Goal: Task Accomplishment & Management: Complete application form

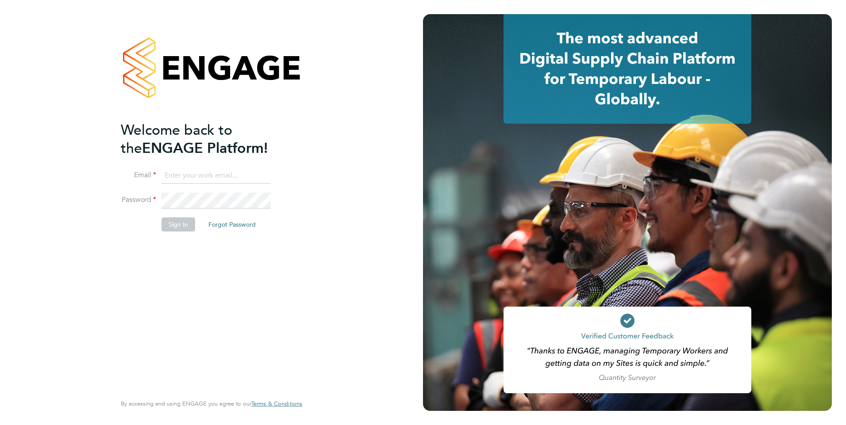
type input "eva@mmpconsultancy.co.uk"
click at [167, 226] on button "Sign In" at bounding box center [178, 225] width 34 height 14
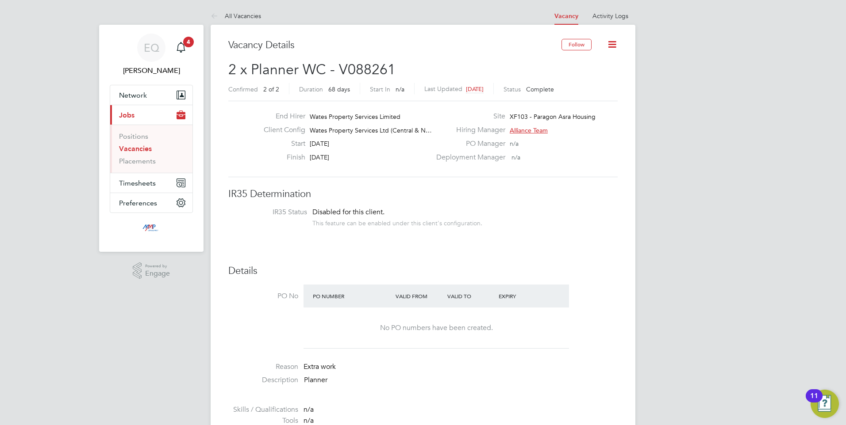
click at [139, 147] on link "Vacancies" at bounding box center [135, 149] width 33 height 8
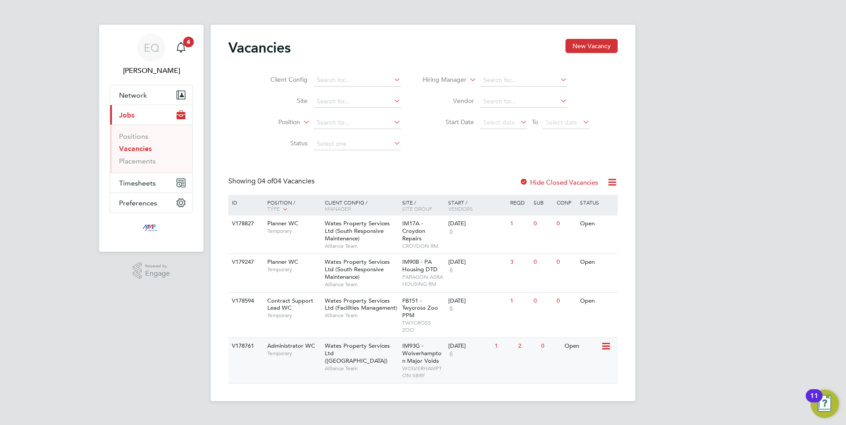
click at [319, 355] on span "Temporary" at bounding box center [293, 353] width 53 height 7
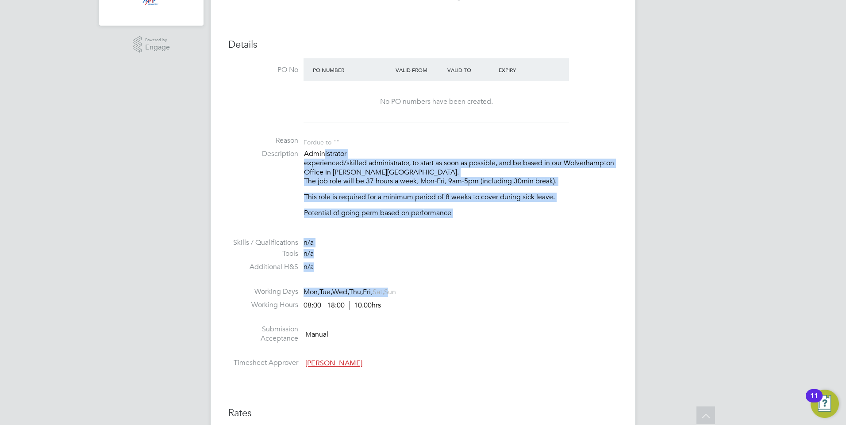
drag, startPoint x: 389, startPoint y: 274, endPoint x: 327, endPoint y: 152, distance: 137.1
click at [327, 152] on ul "PO No PO Number Valid From Valid To Expiry No PO numbers have been created. Rea…" at bounding box center [422, 215] width 389 height 314
drag, startPoint x: 327, startPoint y: 152, endPoint x: 484, endPoint y: 265, distance: 193.6
click at [484, 265] on li "Additional H&S n/a" at bounding box center [422, 269] width 389 height 13
drag, startPoint x: 494, startPoint y: 282, endPoint x: 369, endPoint y: 165, distance: 170.5
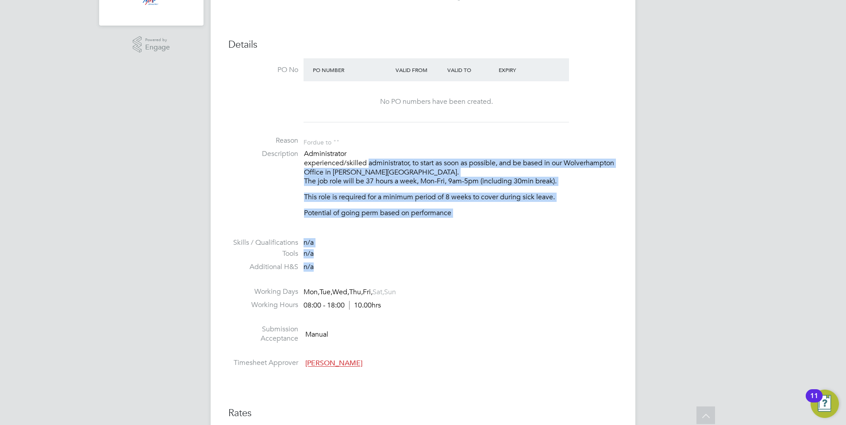
click at [369, 165] on ul "PO No PO Number Valid From Valid To Expiry No PO numbers have been created. Rea…" at bounding box center [422, 215] width 389 height 314
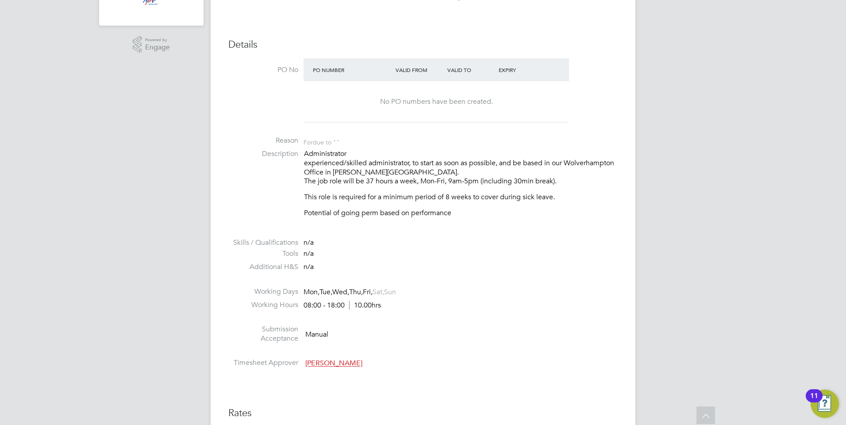
drag, startPoint x: 369, startPoint y: 165, endPoint x: 477, endPoint y: 276, distance: 153.9
click at [477, 276] on li at bounding box center [422, 281] width 389 height 11
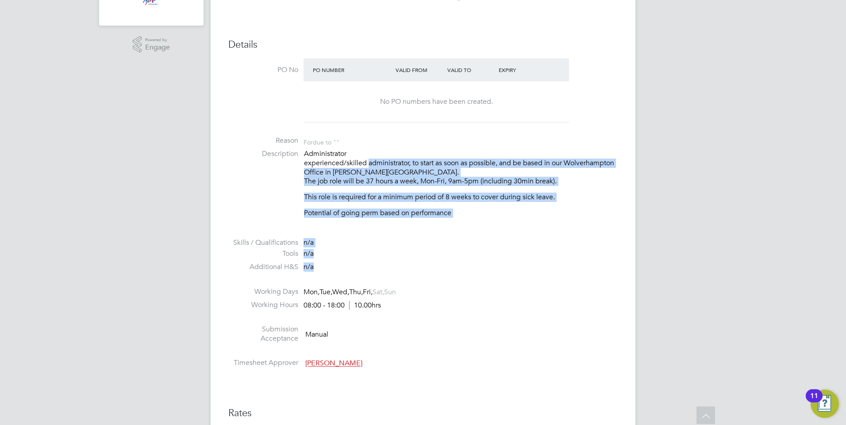
click at [365, 165] on ul "PO No PO Number Valid From Valid To Expiry No PO numbers have been created. Rea…" at bounding box center [422, 215] width 389 height 314
drag, startPoint x: 365, startPoint y: 165, endPoint x: 487, endPoint y: 258, distance: 152.4
click at [487, 258] on li "Tools n/a" at bounding box center [422, 255] width 389 height 13
drag, startPoint x: 463, startPoint y: 271, endPoint x: 285, endPoint y: 136, distance: 223.2
click at [285, 136] on ul "PO No PO Number Valid From Valid To Expiry No PO numbers have been created. Rea…" at bounding box center [422, 215] width 389 height 314
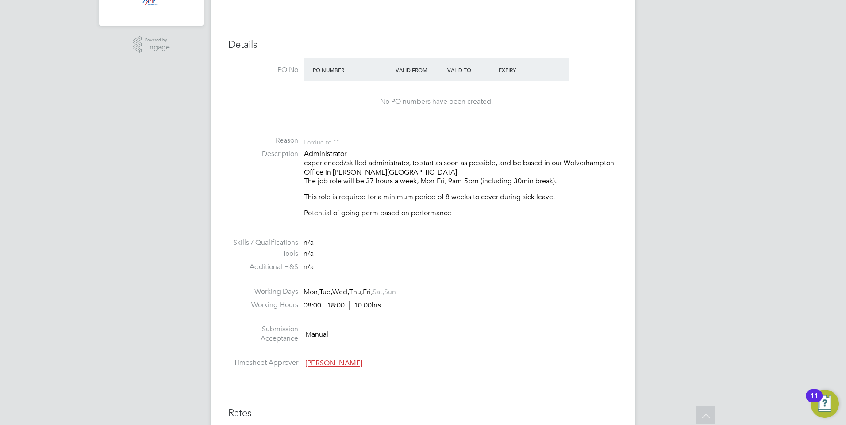
drag, startPoint x: 285, startPoint y: 136, endPoint x: 485, endPoint y: 287, distance: 250.4
click at [485, 287] on li "Working Days Mon, Tue, Wed, Thu, Fri, Sat, Sun" at bounding box center [422, 293] width 389 height 13
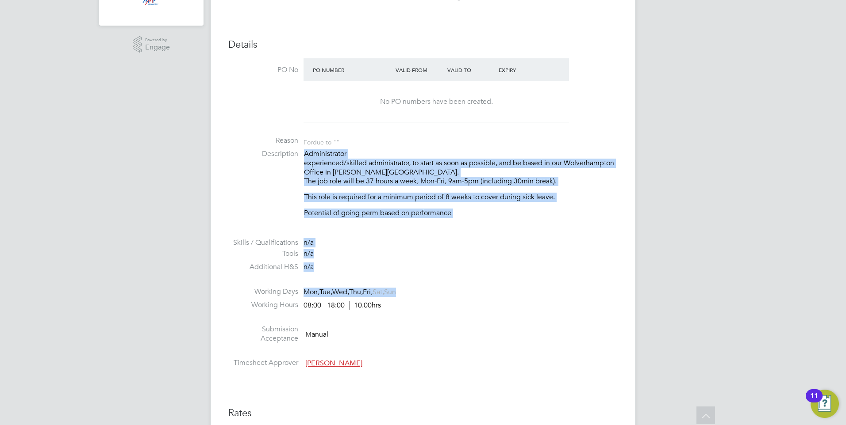
drag, startPoint x: 489, startPoint y: 294, endPoint x: 299, endPoint y: 156, distance: 234.3
click at [299, 156] on ul "PO No PO Number Valid From Valid To Expiry No PO numbers have been created. Rea…" at bounding box center [422, 215] width 389 height 314
drag, startPoint x: 299, startPoint y: 156, endPoint x: 343, endPoint y: 209, distance: 68.9
click at [343, 209] on p "Potential of going perm based on performance" at bounding box center [461, 213] width 314 height 9
drag, startPoint x: 425, startPoint y: 241, endPoint x: 280, endPoint y: 135, distance: 179.8
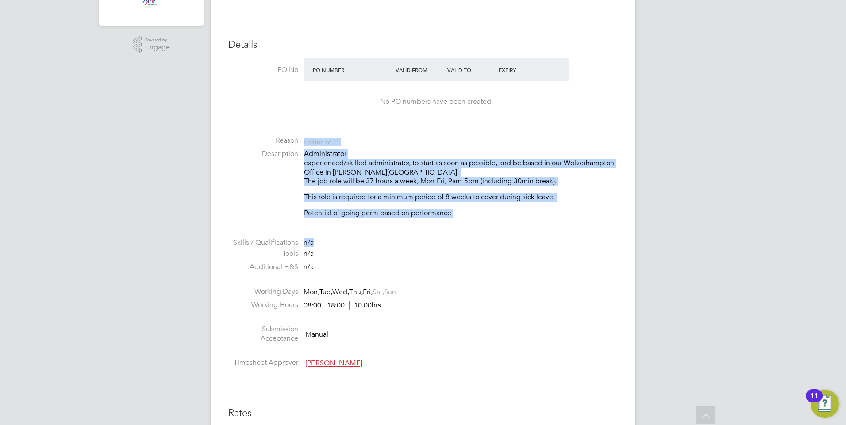
click at [280, 135] on ul "PO No PO Number Valid From Valid To Expiry No PO numbers have been created. Rea…" at bounding box center [422, 215] width 389 height 314
drag, startPoint x: 280, startPoint y: 135, endPoint x: 319, endPoint y: 176, distance: 56.3
click at [319, 176] on p "Administrator experienced/skilled administrator, to start as soon as possible, …" at bounding box center [461, 167] width 314 height 37
drag, startPoint x: 302, startPoint y: 153, endPoint x: 398, endPoint y: 249, distance: 136.7
click at [398, 249] on ul "PO No PO Number Valid From Valid To Expiry No PO numbers have been created. Rea…" at bounding box center [422, 215] width 389 height 314
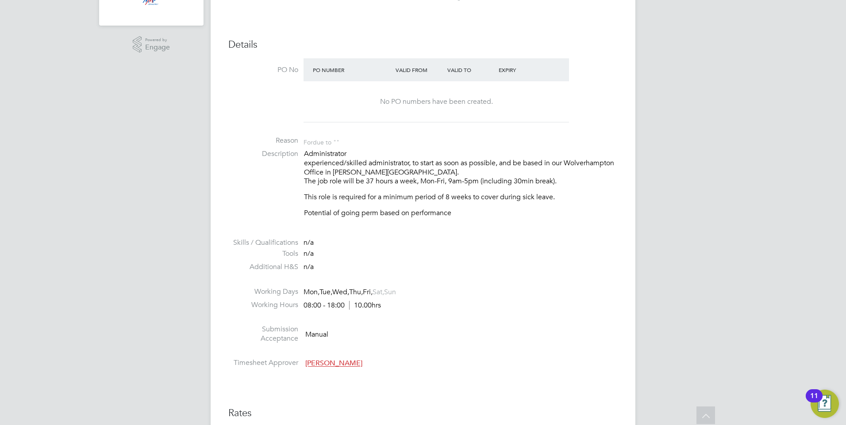
drag, startPoint x: 398, startPoint y: 249, endPoint x: 405, endPoint y: 276, distance: 27.2
click at [397, 257] on li "Tools n/a" at bounding box center [422, 255] width 389 height 13
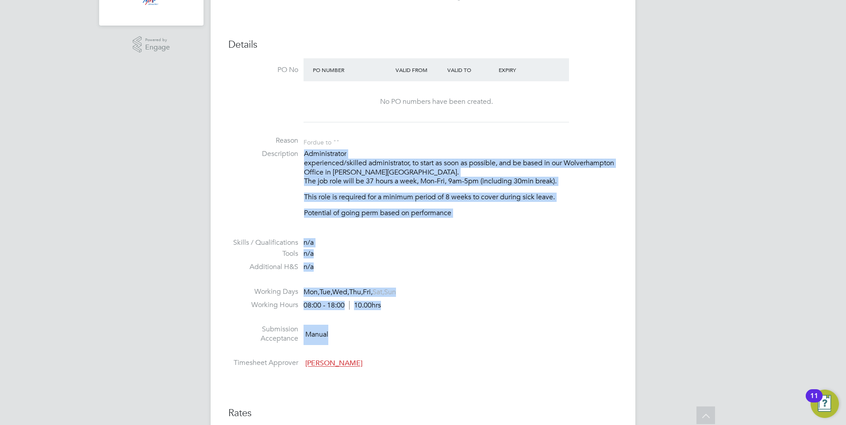
drag, startPoint x: 428, startPoint y: 325, endPoint x: 305, endPoint y: 153, distance: 211.1
click at [305, 153] on ul "PO No PO Number Valid From Valid To Expiry No PO numbers have been created. Rea…" at bounding box center [422, 215] width 389 height 314
drag, startPoint x: 305, startPoint y: 153, endPoint x: 536, endPoint y: 245, distance: 248.9
click at [536, 245] on li "Skills / Qualifications n/a" at bounding box center [422, 243] width 389 height 11
drag, startPoint x: 505, startPoint y: 265, endPoint x: 298, endPoint y: 155, distance: 234.3
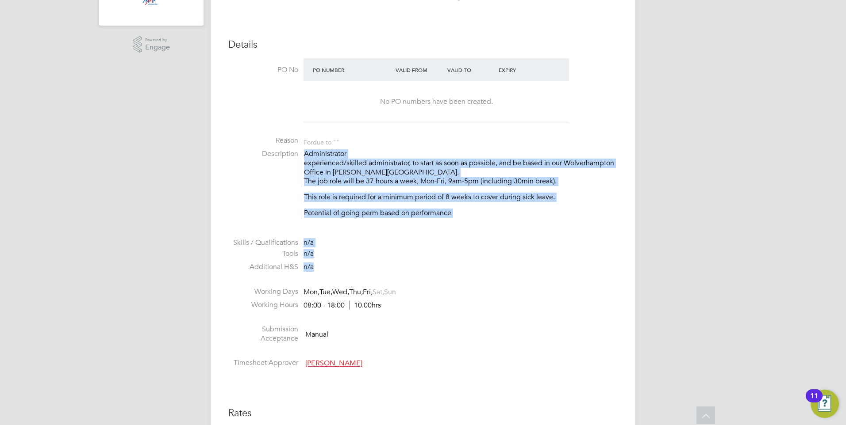
click at [298, 155] on ul "PO No PO Number Valid From Valid To Expiry No PO numbers have been created. Rea…" at bounding box center [422, 215] width 389 height 314
drag, startPoint x: 298, startPoint y: 155, endPoint x: 350, endPoint y: 188, distance: 62.1
click at [349, 186] on p "Administrator experienced/skilled administrator, to start as soon as possible, …" at bounding box center [461, 167] width 314 height 37
drag, startPoint x: 396, startPoint y: 306, endPoint x: 300, endPoint y: 154, distance: 179.3
click at [300, 154] on ul "PO No PO Number Valid From Valid To Expiry No PO numbers have been created. Rea…" at bounding box center [422, 215] width 389 height 314
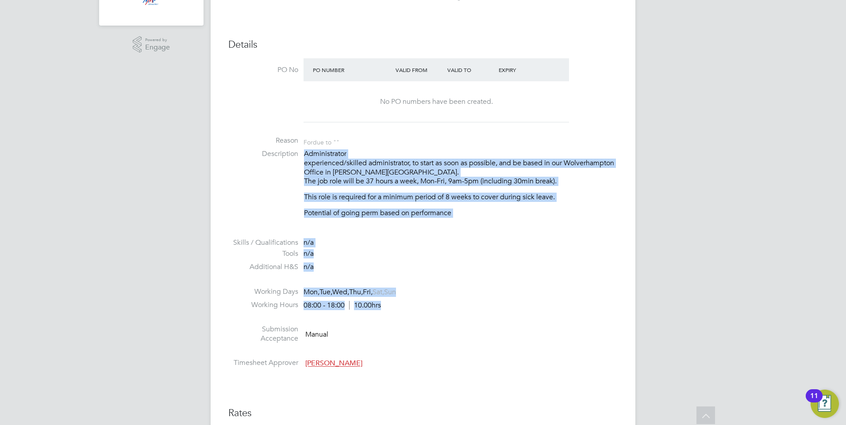
drag, startPoint x: 300, startPoint y: 154, endPoint x: 421, endPoint y: 236, distance: 146.5
click at [421, 236] on li at bounding box center [422, 232] width 389 height 11
drag, startPoint x: 426, startPoint y: 286, endPoint x: 323, endPoint y: 164, distance: 160.4
click at [323, 164] on ul "PO No PO Number Valid From Valid To Expiry No PO numbers have been created. Rea…" at bounding box center [422, 215] width 389 height 314
drag, startPoint x: 323, startPoint y: 164, endPoint x: 413, endPoint y: 245, distance: 121.5
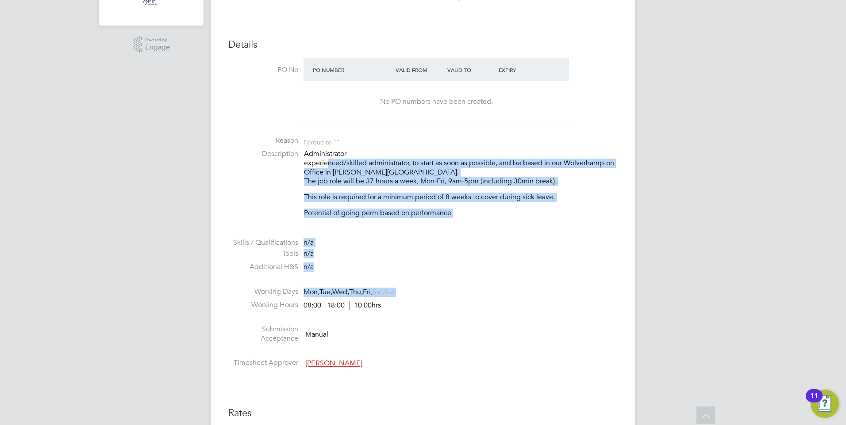
click at [413, 245] on li "Skills / Qualifications n/a" at bounding box center [422, 243] width 389 height 11
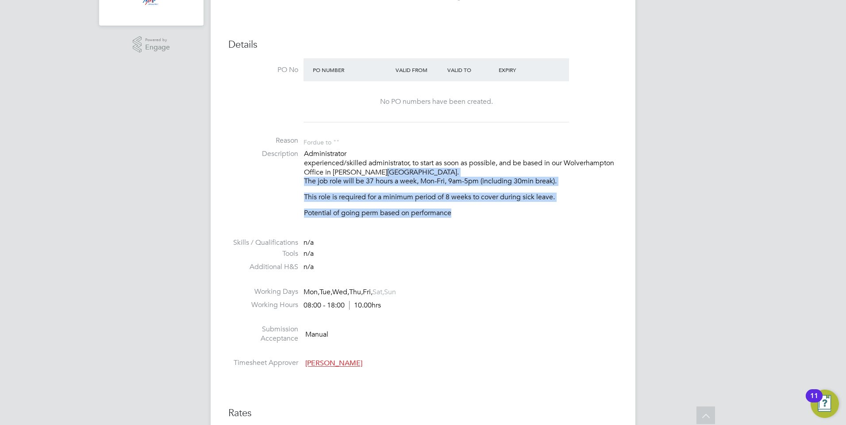
drag, startPoint x: 474, startPoint y: 237, endPoint x: 381, endPoint y: 173, distance: 112.6
click at [381, 173] on ul "PO No PO Number Valid From Valid To Expiry No PO numbers have been created. Rea…" at bounding box center [422, 215] width 389 height 314
drag, startPoint x: 381, startPoint y: 173, endPoint x: 449, endPoint y: 228, distance: 87.4
click at [429, 206] on div "Administrator experienced/skilled administrator, to start as soon as possible, …" at bounding box center [461, 183] width 314 height 69
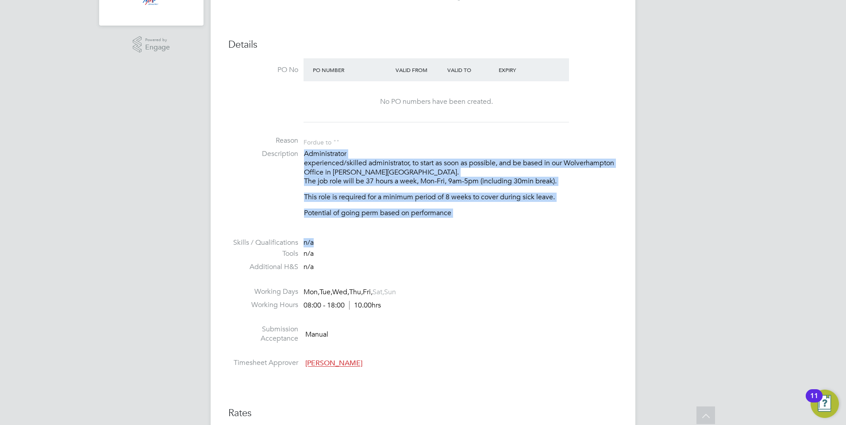
drag, startPoint x: 469, startPoint y: 245, endPoint x: 305, endPoint y: 158, distance: 185.6
click at [305, 158] on ul "PO No PO Number Valid From Valid To Expiry No PO numbers have been created. Rea…" at bounding box center [422, 215] width 389 height 314
drag, startPoint x: 305, startPoint y: 158, endPoint x: 386, endPoint y: 248, distance: 120.9
click at [386, 238] on li "Skills / Qualifications n/a" at bounding box center [422, 243] width 389 height 11
drag, startPoint x: 412, startPoint y: 345, endPoint x: 301, endPoint y: 146, distance: 227.3
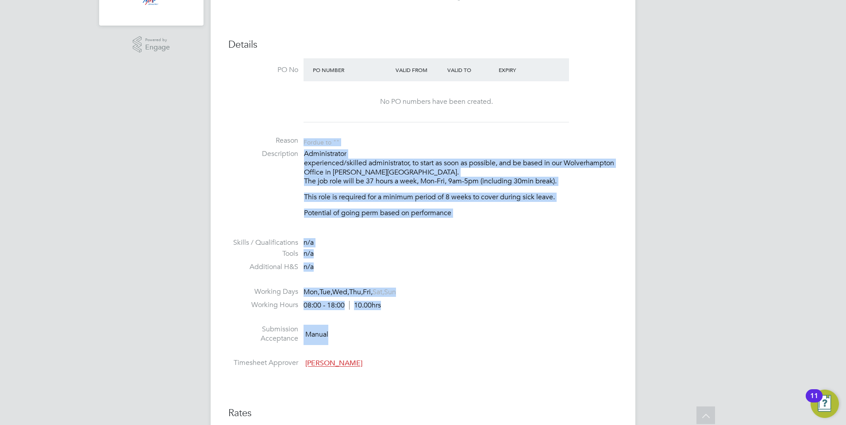
click at [301, 146] on ul "PO No PO Number Valid From Valid To Expiry No PO numbers have been created. Rea…" at bounding box center [422, 215] width 389 height 314
drag, startPoint x: 301, startPoint y: 146, endPoint x: 476, endPoint y: 290, distance: 226.6
click at [476, 290] on li "Working Days Mon, Tue, Wed, Thu, Fri, Sat, Sun" at bounding box center [422, 293] width 389 height 13
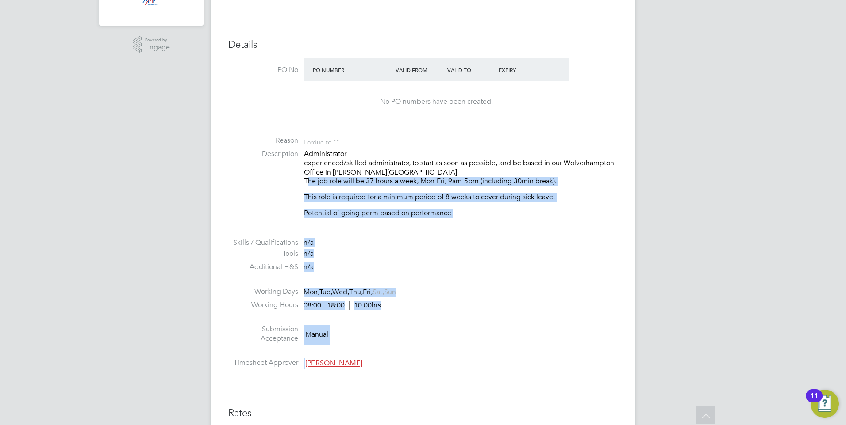
drag, startPoint x: 403, startPoint y: 372, endPoint x: 300, endPoint y: 183, distance: 215.1
click at [300, 183] on ul "PO No PO Number Valid From Valid To Expiry No PO numbers have been created. Rea…" at bounding box center [422, 215] width 389 height 314
drag, startPoint x: 300, startPoint y: 183, endPoint x: 449, endPoint y: 341, distance: 217.1
click at [462, 334] on li "Submission Acceptance Manual" at bounding box center [422, 336] width 389 height 23
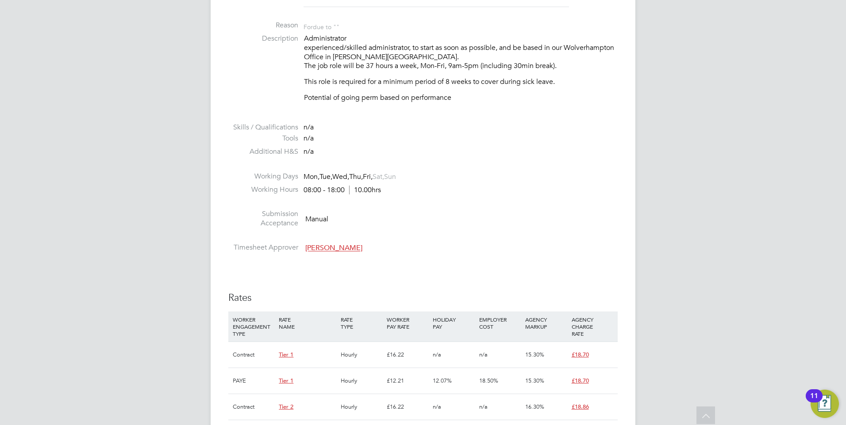
scroll to position [492, 0]
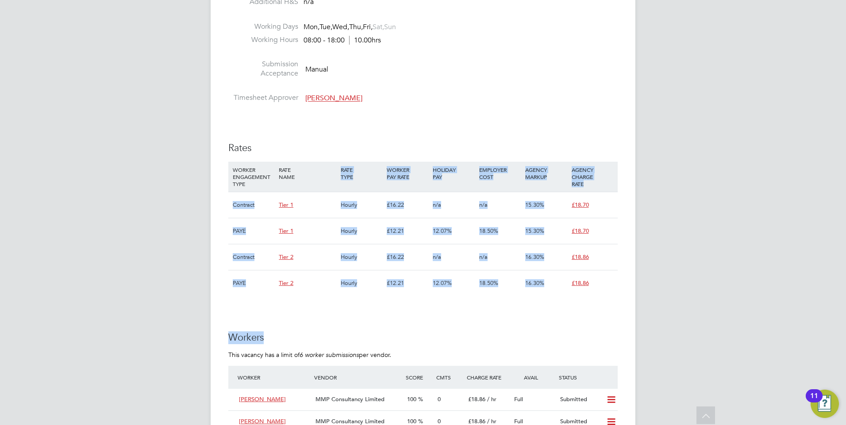
drag, startPoint x: 448, startPoint y: 325, endPoint x: 289, endPoint y: 193, distance: 206.6
click at [289, 193] on div "IR35 Determination IR35 Status Disabled for this client. This feature can be en…" at bounding box center [422, 245] width 389 height 1098
click at [359, 331] on div "IR35 Determination IR35 Status Disabled for this client. This feature can be en…" at bounding box center [422, 245] width 389 height 1098
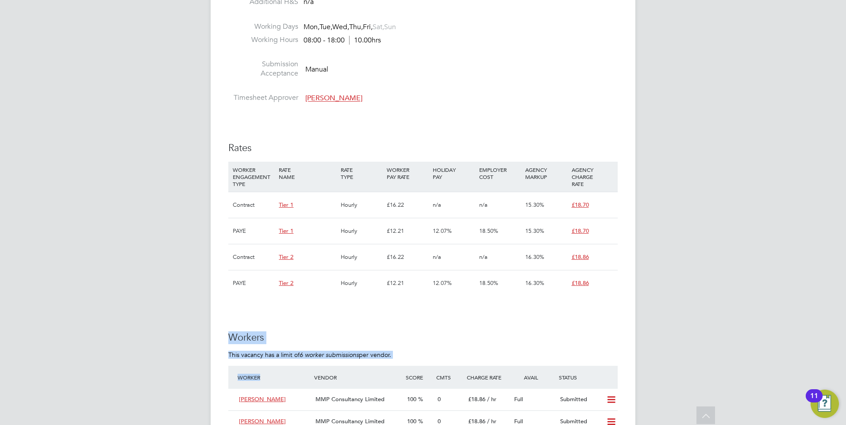
drag
click at [220, 321] on div "Vacancy Details Unfollow 1 x Administrator WC - V178761 Confirmed 0 of 1 Durati…" at bounding box center [423, 172] width 425 height 1279
click at [270, 321] on div "IR35 Determination IR35 Status Disabled for this client. This feature can be en…" at bounding box center [422, 245] width 389 height 1098
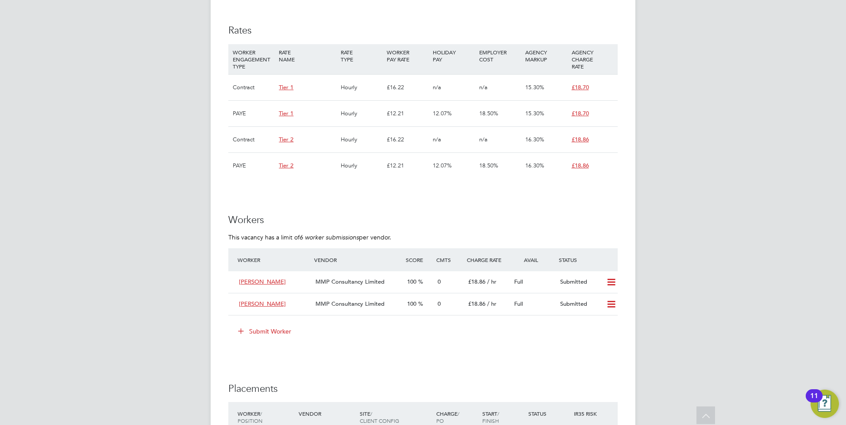
scroll to position [713, 0]
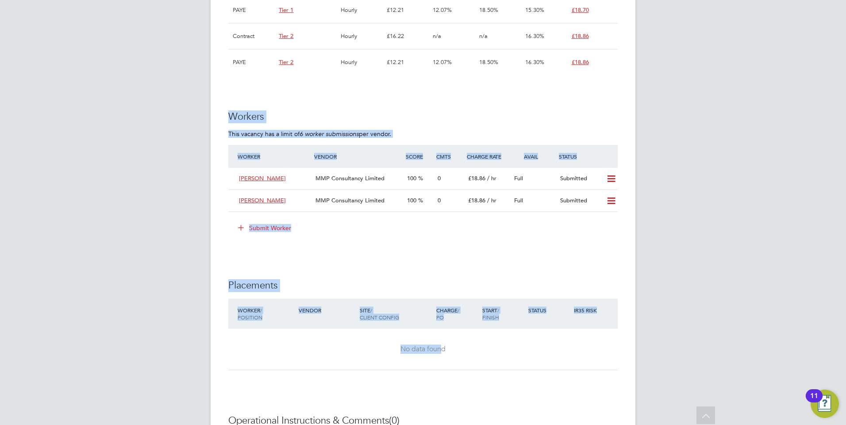
click at [261, 115] on h3 "Workers" at bounding box center [422, 117] width 389 height 13
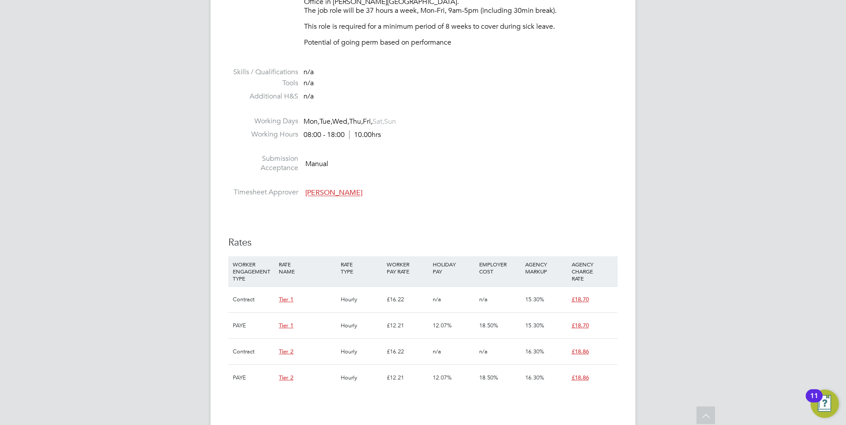
scroll to position [271, 0]
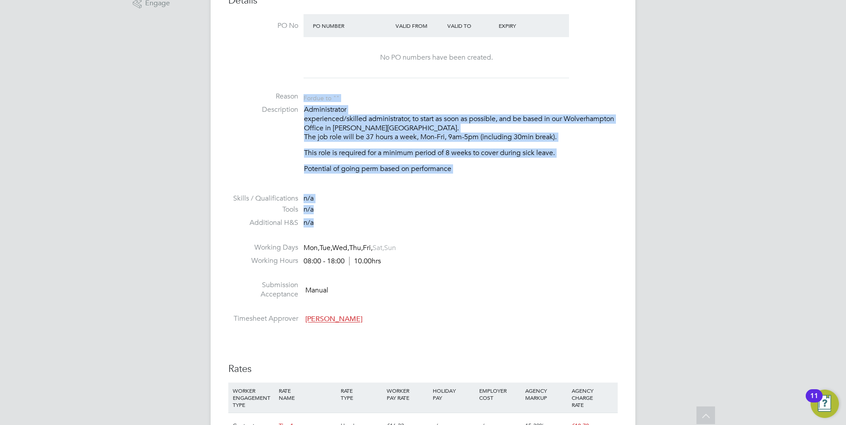
click at [273, 94] on ul "PO No PO Number Valid From Valid To Expiry No PO numbers have been created. Rea…" at bounding box center [422, 171] width 389 height 314
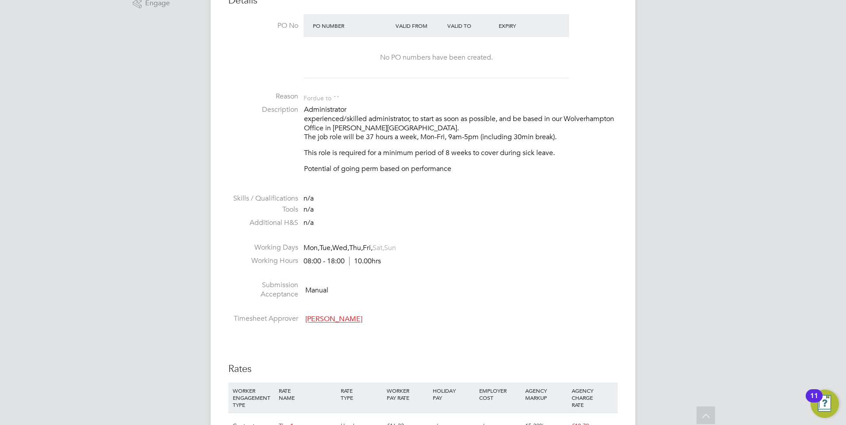
click at [412, 220] on li "Additional H&S n/a" at bounding box center [422, 224] width 389 height 13
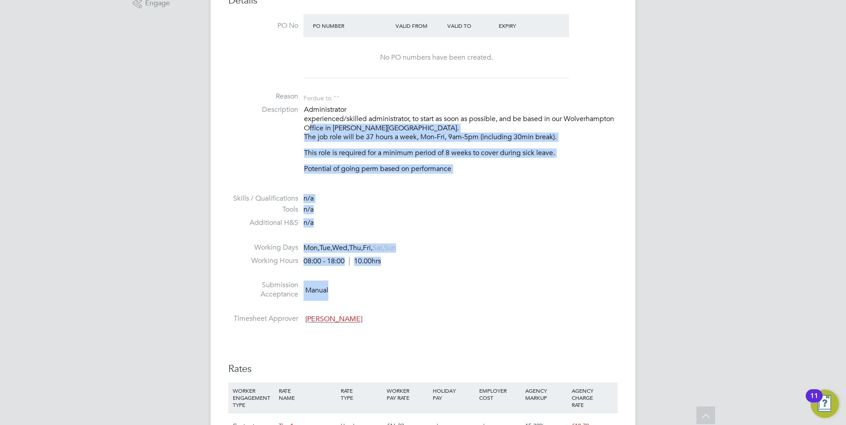
click at [286, 130] on ul "PO No PO Number Valid From Valid To Expiry No PO numbers have been created. Rea…" at bounding box center [422, 171] width 389 height 314
click at [433, 214] on li "Tools n/a" at bounding box center [422, 211] width 389 height 13
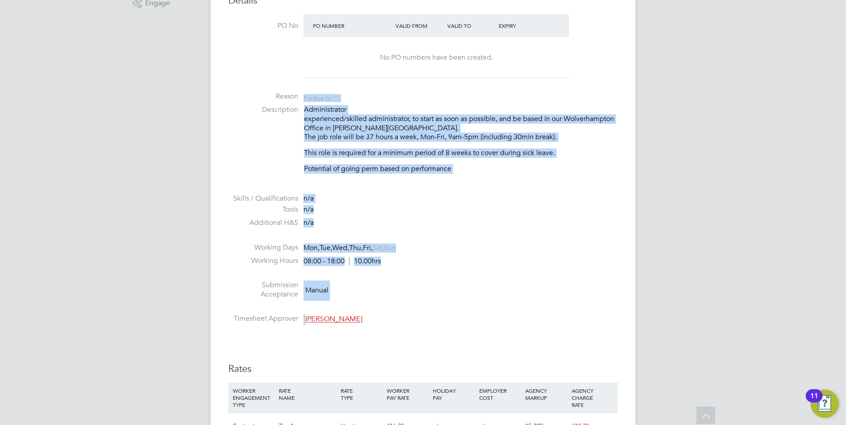
click at [286, 96] on ul "PO No PO Number Valid From Valid To Expiry No PO numbers have been created. Rea…" at bounding box center [422, 171] width 389 height 314
click at [470, 309] on li at bounding box center [422, 308] width 389 height 11
click at [444, 228] on li "Additional H&S n/a" at bounding box center [422, 224] width 389 height 13
click at [346, 134] on p "Administrator experienced/skilled administrator, to start as soon as possible, …" at bounding box center [461, 123] width 314 height 37
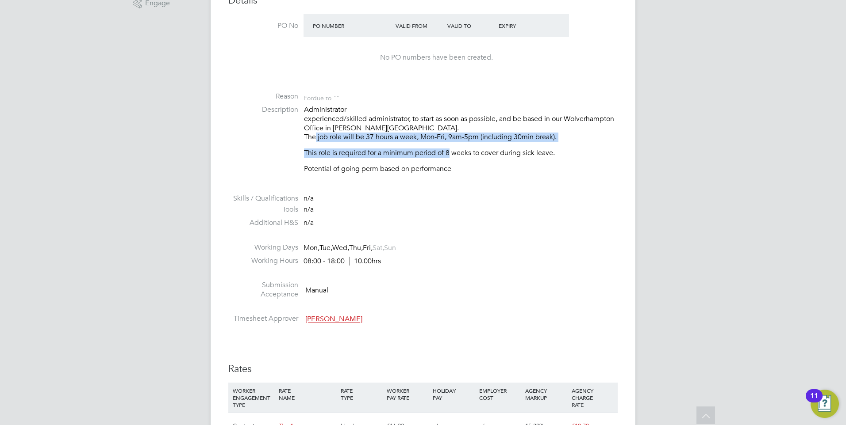
click at [450, 151] on div "Administrator experienced/skilled administrator, to start as soon as possible, …" at bounding box center [461, 139] width 314 height 69
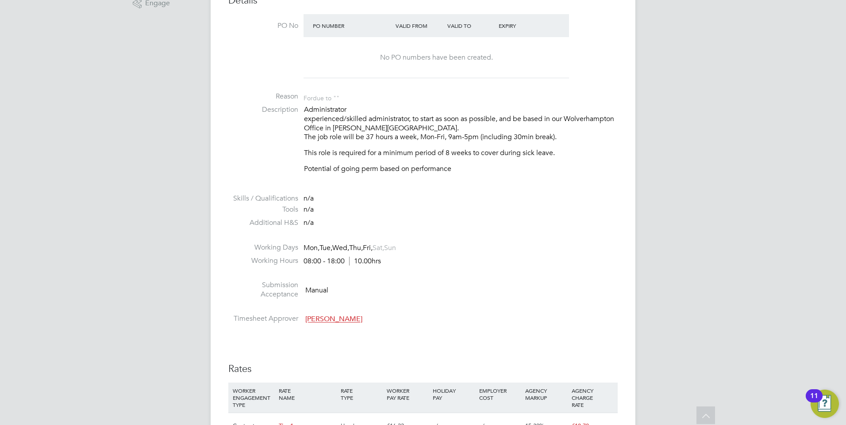
click at [421, 203] on li "Skills / Qualifications n/a" at bounding box center [422, 199] width 389 height 11
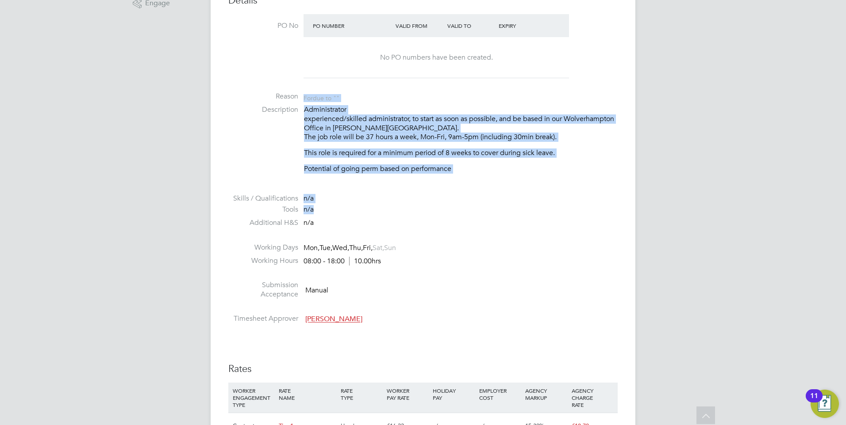
click at [309, 90] on ul "PO No PO Number Valid From Valid To Expiry No PO numbers have been created. Rea…" at bounding box center [422, 171] width 389 height 314
click at [450, 203] on li "Skills / Qualifications n/a" at bounding box center [422, 199] width 389 height 11
click at [386, 114] on ul "PO No PO Number Valid From Valid To Expiry No PO numbers have been created. Rea…" at bounding box center [422, 171] width 389 height 314
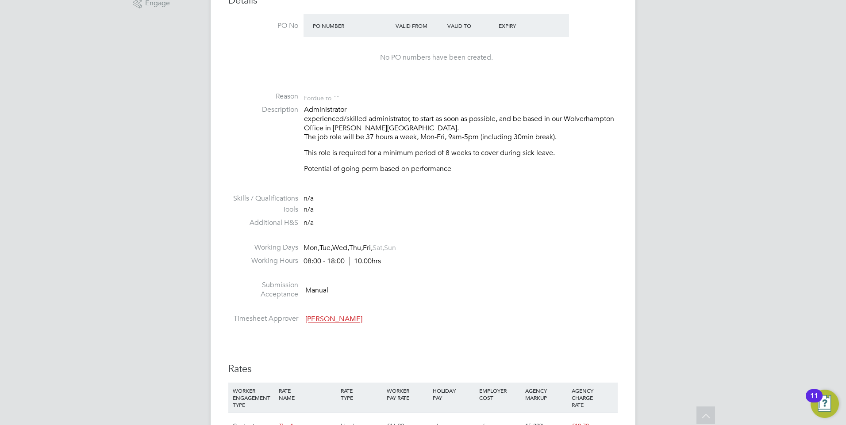
click at [444, 188] on li at bounding box center [422, 188] width 389 height 11
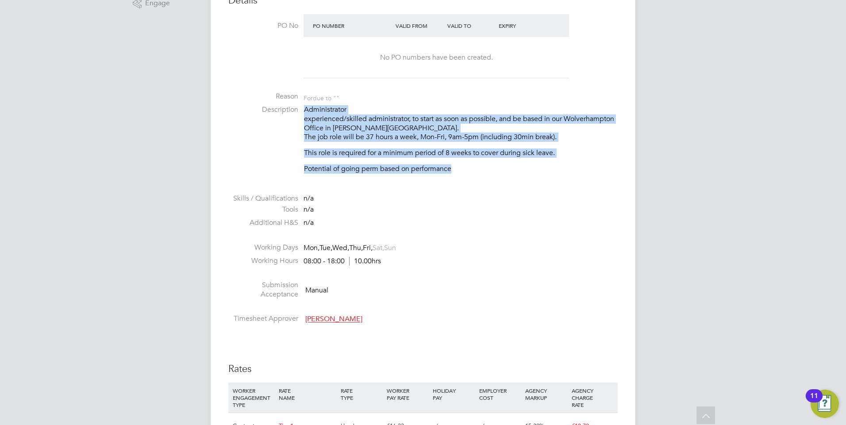
click at [393, 113] on ul "PO No PO Number Valid From Valid To Expiry No PO numbers have been created. Rea…" at bounding box center [422, 171] width 389 height 314
click at [463, 180] on li "Description Administrator experienced/skilled administrator, to start as soon a…" at bounding box center [422, 143] width 389 height 77
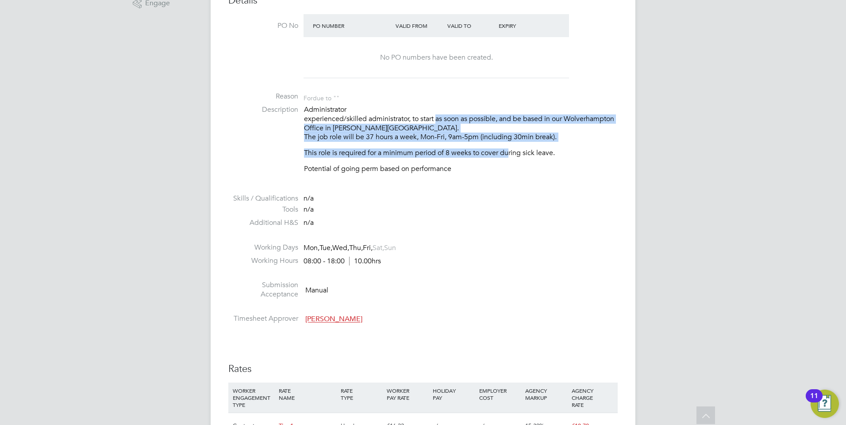
click at [435, 120] on div "Administrator experienced/skilled administrator, to start as soon as possible, …" at bounding box center [461, 139] width 314 height 69
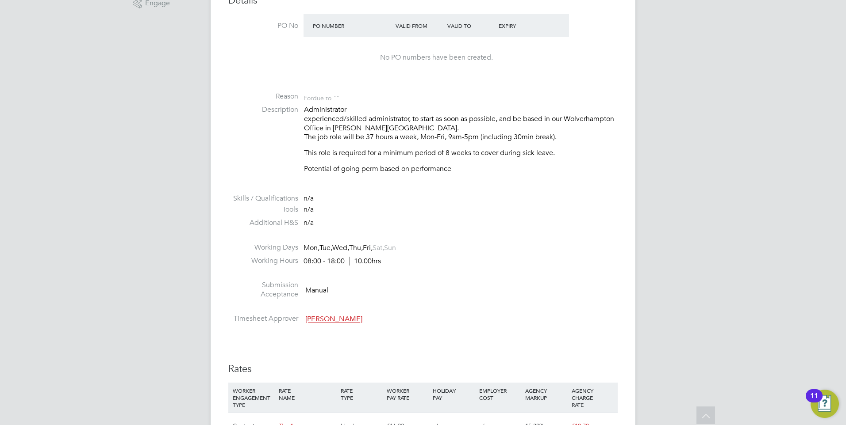
click at [513, 180] on li "Description Administrator experienced/skilled administrator, to start as soon a…" at bounding box center [422, 143] width 389 height 77
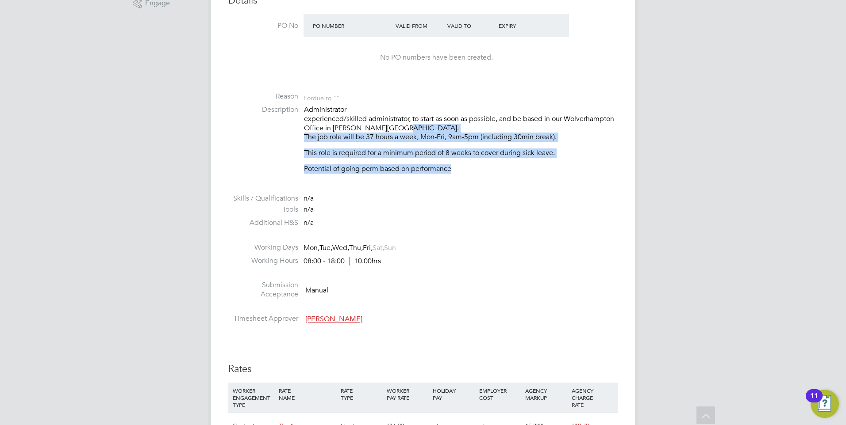
click at [404, 134] on li "Description Administrator experienced/skilled administrator, to start as soon a…" at bounding box center [422, 143] width 389 height 77
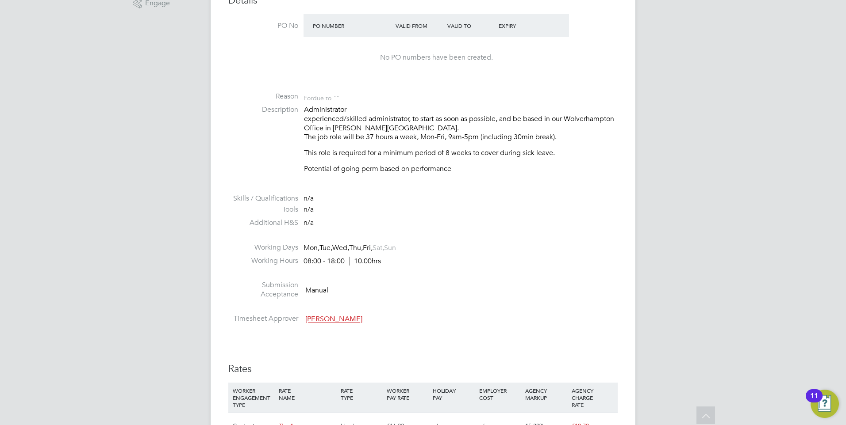
click at [494, 189] on li at bounding box center [422, 188] width 389 height 11
click at [394, 121] on ul "PO No PO Number Valid From Valid To Expiry No PO numbers have been created. Rea…" at bounding box center [422, 171] width 389 height 314
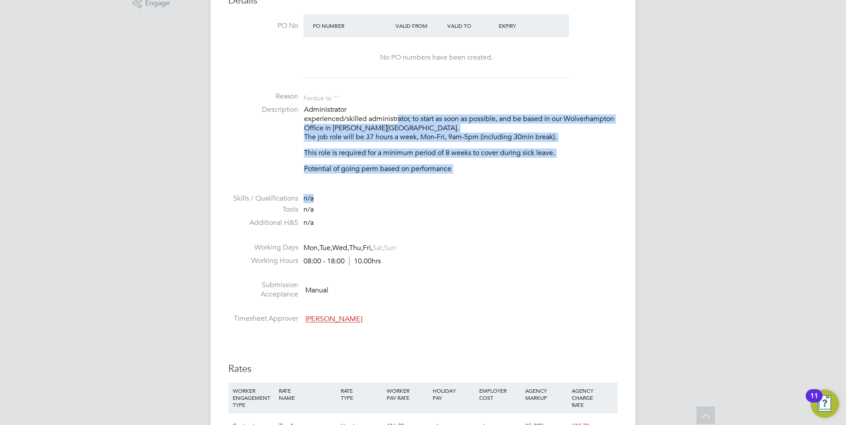
click at [366, 158] on div "Administrator experienced/skilled administrator, to start as soon as possible, …" at bounding box center [461, 139] width 314 height 69
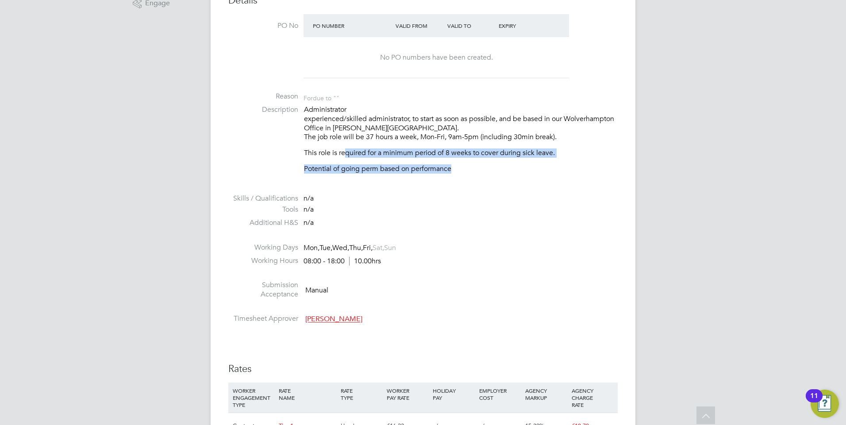
click at [508, 190] on ul "PO No PO Number Valid From Valid To Expiry No PO numbers have been created. Rea…" at bounding box center [422, 171] width 389 height 314
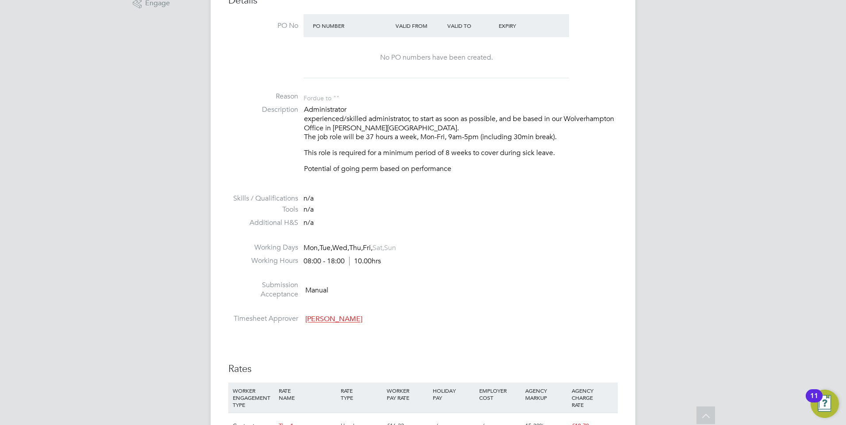
click at [481, 199] on li "Skills / Qualifications n/a" at bounding box center [422, 199] width 389 height 11
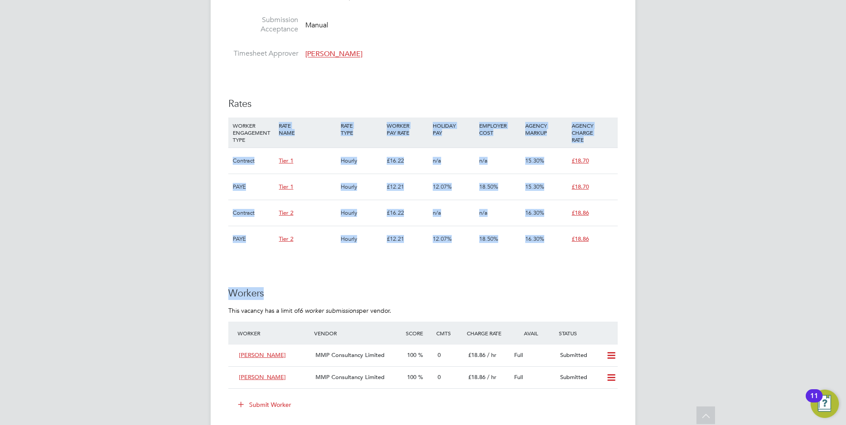
click at [330, 126] on div "IR35 Determination IR35 Status Disabled for this client. This feature can be en…" at bounding box center [422, 201] width 389 height 1098
click at [433, 276] on div "IR35 Determination IR35 Status Disabled for this client. This feature can be en…" at bounding box center [422, 201] width 389 height 1098
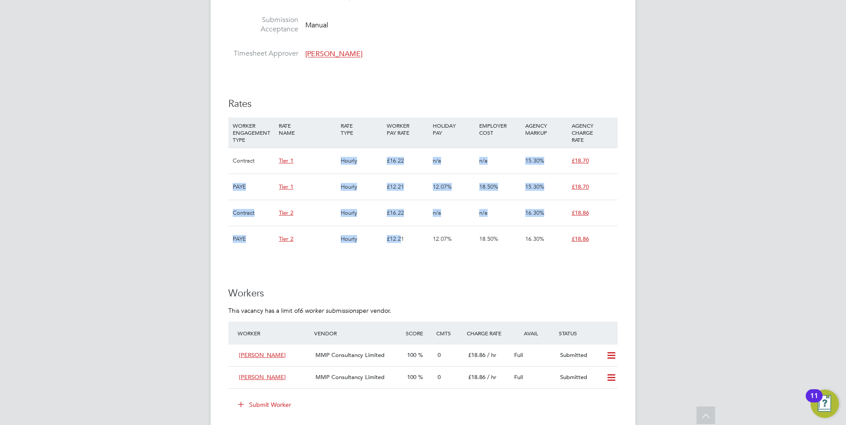
click at [321, 152] on div "WORKER ENGAGEMENT TYPE RATE NAME RATE TYPE WORKER PAY RATE HOLIDAY PAY EMPLOYER…" at bounding box center [422, 185] width 389 height 134
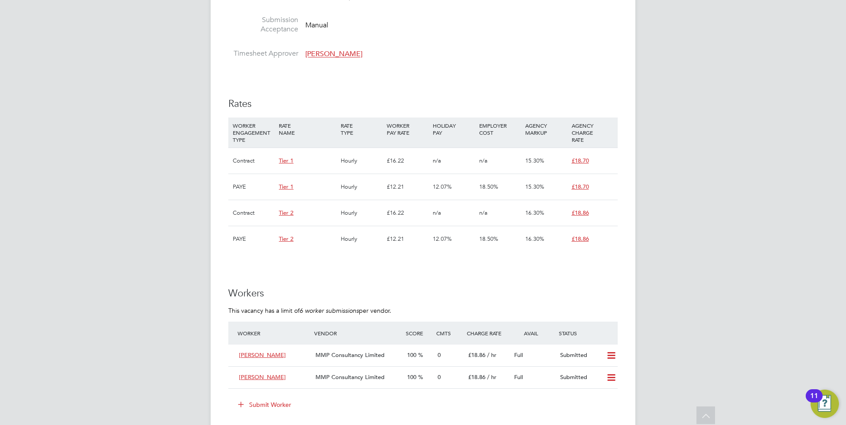
click at [441, 257] on div "IR35 Determination IR35 Status Disabled for this client. This feature can be en…" at bounding box center [422, 201] width 389 height 1098
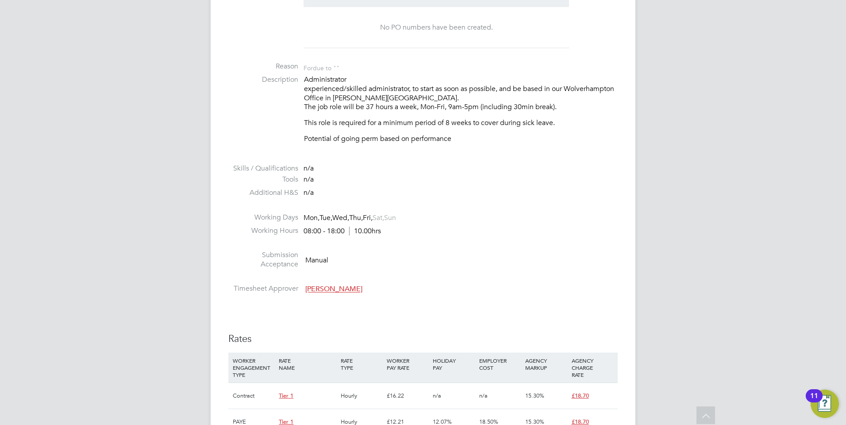
scroll to position [271, 0]
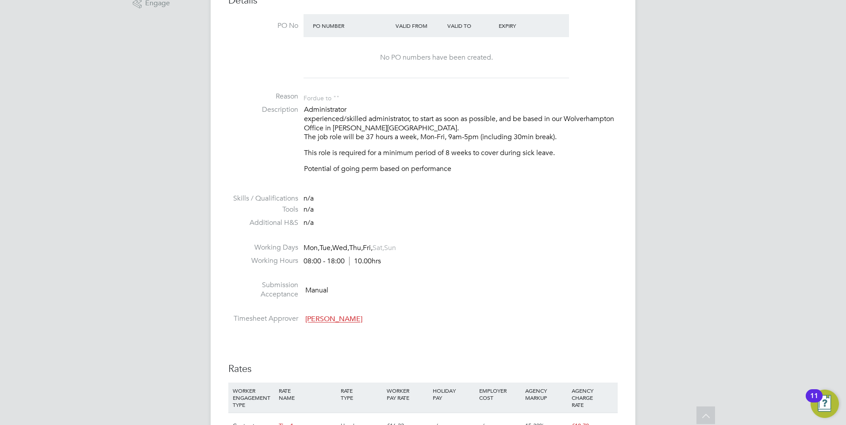
click at [357, 100] on ul "PO No PO Number Valid From Valid To Expiry No PO numbers have been created. Rea…" at bounding box center [422, 171] width 389 height 314
click at [480, 238] on li at bounding box center [422, 237] width 389 height 11
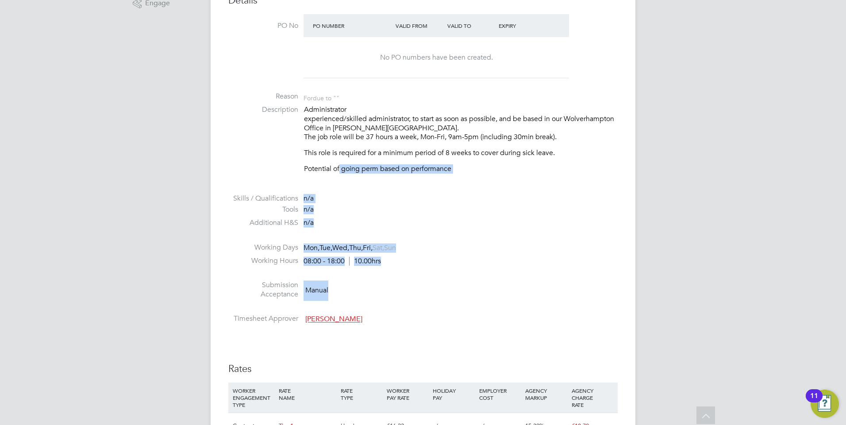
click at [343, 180] on ul "PO No PO Number Valid From Valid To Expiry No PO numbers have been created. Rea…" at bounding box center [422, 171] width 389 height 314
click at [429, 273] on li at bounding box center [422, 274] width 389 height 11
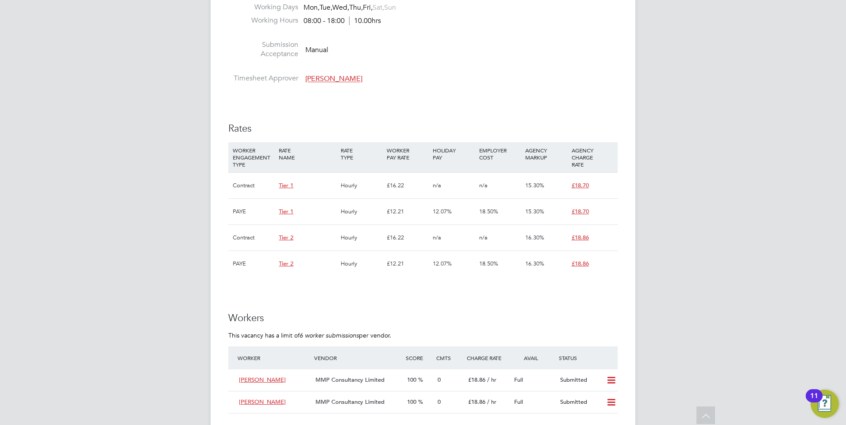
scroll to position [624, 0]
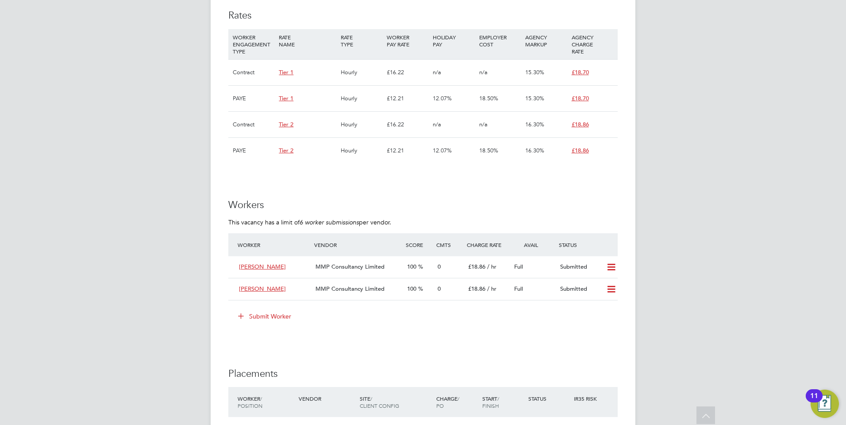
click at [263, 324] on li "Submit Worker" at bounding box center [422, 321] width 389 height 23
click at [257, 316] on button "Submit Worker" at bounding box center [265, 317] width 66 height 14
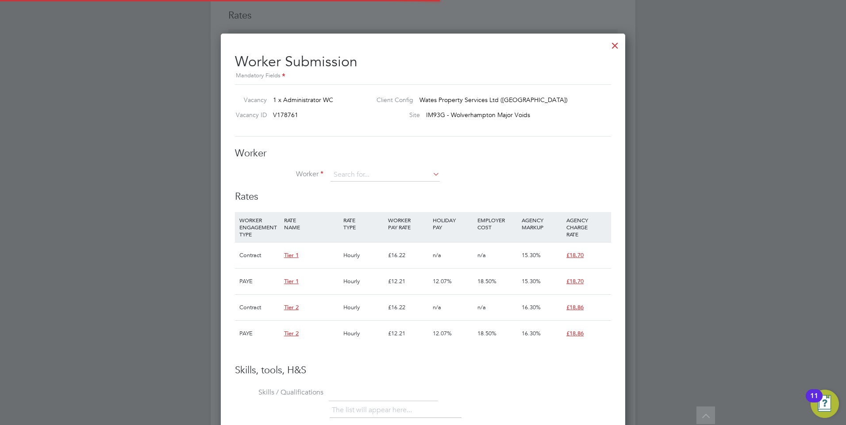
scroll to position [26, 60]
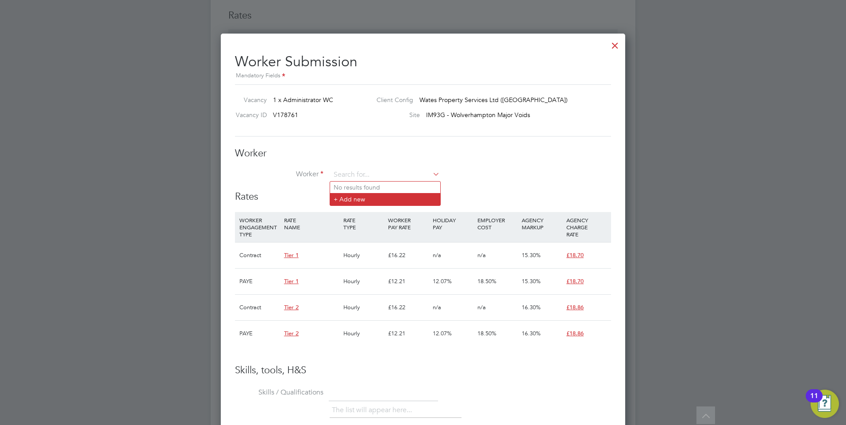
click at [346, 202] on li "+ Add new" at bounding box center [385, 199] width 110 height 12
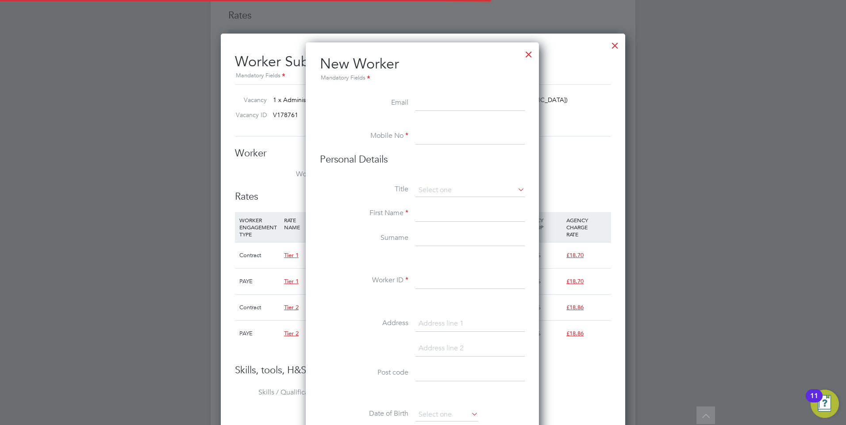
scroll to position [753, 234]
click at [420, 105] on input at bounding box center [469, 104] width 109 height 16
paste input "[EMAIL_ADDRESS][DOMAIN_NAME]"
type input "[EMAIL_ADDRESS][DOMAIN_NAME]"
click at [427, 135] on input at bounding box center [469, 137] width 109 height 16
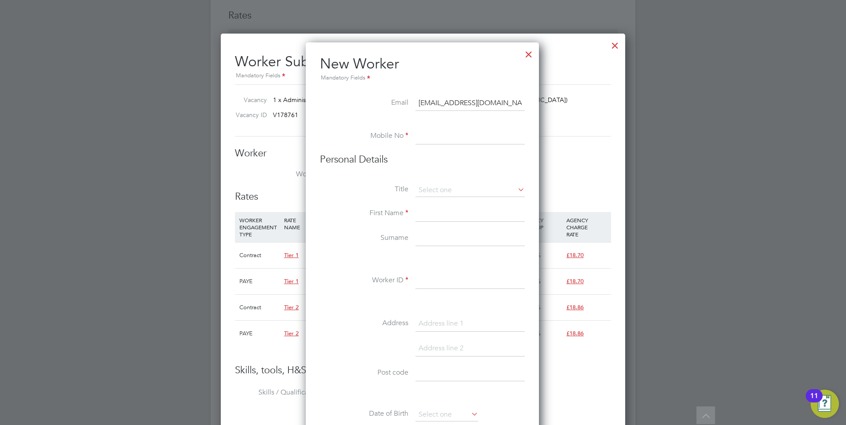
paste input "[PHONE_NUMBER]"
type input "[PHONE_NUMBER]"
click at [431, 196] on div "All Vacancies Vacancy Activity Logs Vacancy Activity Logs All Vacancies Vacancy…" at bounding box center [423, 31] width 425 height 1296
click at [439, 205] on li "Mr" at bounding box center [470, 202] width 110 height 11
type input "Mr"
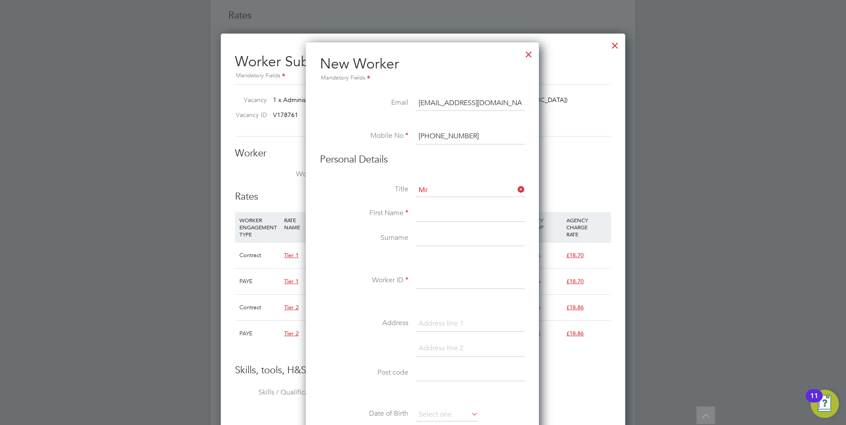
click at [424, 213] on input at bounding box center [469, 214] width 109 height 16
type input "Caan"
click at [438, 244] on input at bounding box center [469, 239] width 109 height 16
drag, startPoint x: 435, startPoint y: 230, endPoint x: 435, endPoint y: 238, distance: 8.8
click at [435, 230] on li "First Name [PERSON_NAME]" at bounding box center [422, 218] width 205 height 25
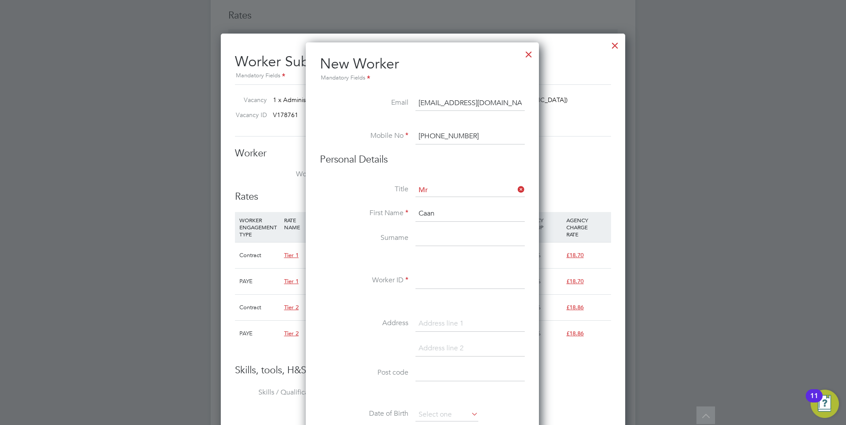
click at [435, 243] on input at bounding box center [469, 239] width 109 height 16
type input "[PERSON_NAME]"
click at [420, 279] on input at bounding box center [469, 281] width 109 height 16
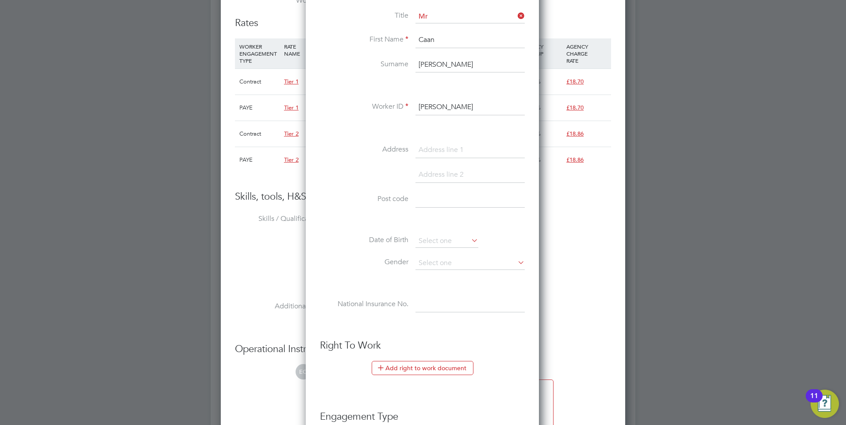
scroll to position [801, 0]
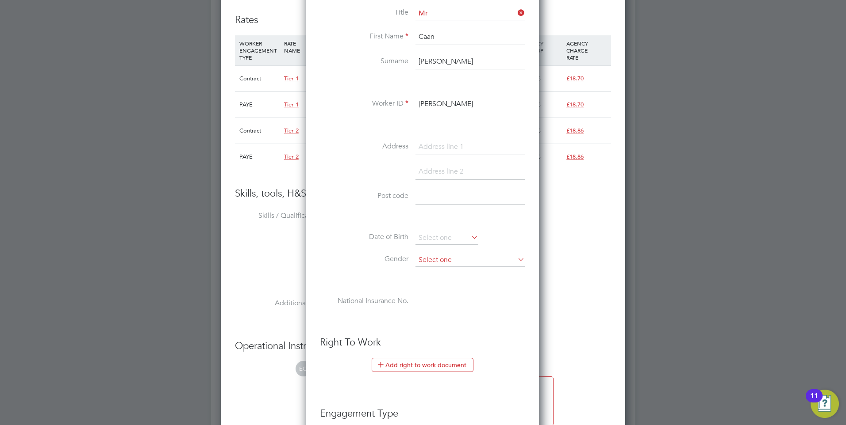
type input "[PERSON_NAME]"
click at [444, 264] on input at bounding box center [469, 260] width 109 height 13
click at [438, 278] on li "[DEMOGRAPHIC_DATA]" at bounding box center [470, 272] width 110 height 11
type input "[DEMOGRAPHIC_DATA]"
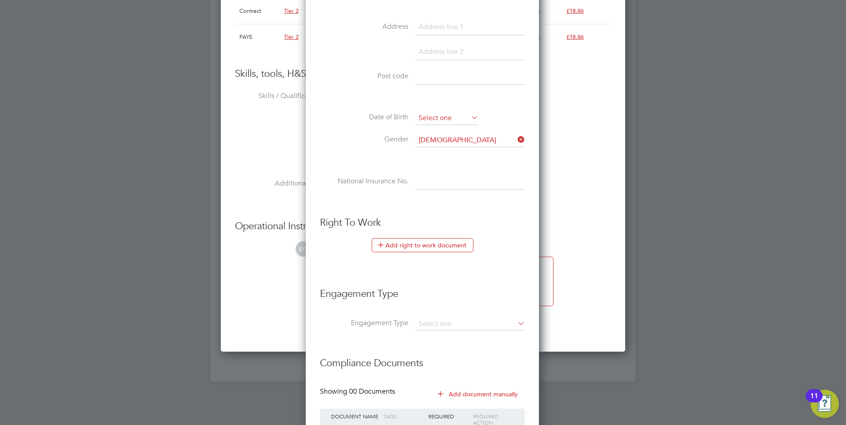
scroll to position [994, 0]
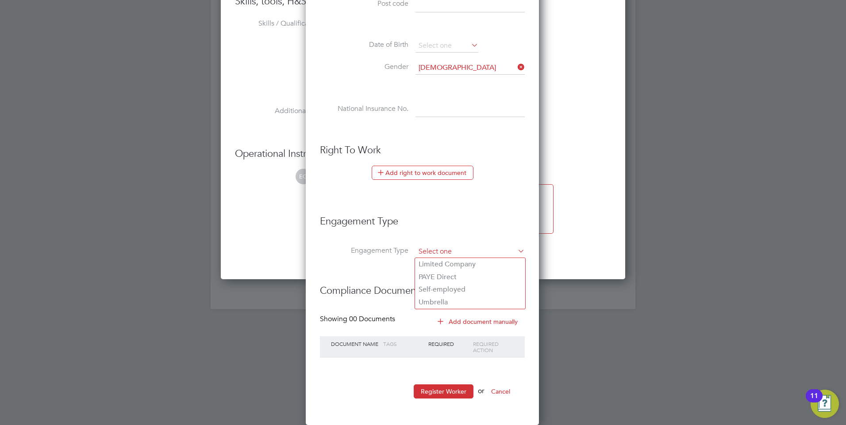
click at [437, 251] on input at bounding box center [469, 252] width 109 height 12
click at [430, 268] on li "Limited Company" at bounding box center [470, 264] width 110 height 13
type input "Limited Company"
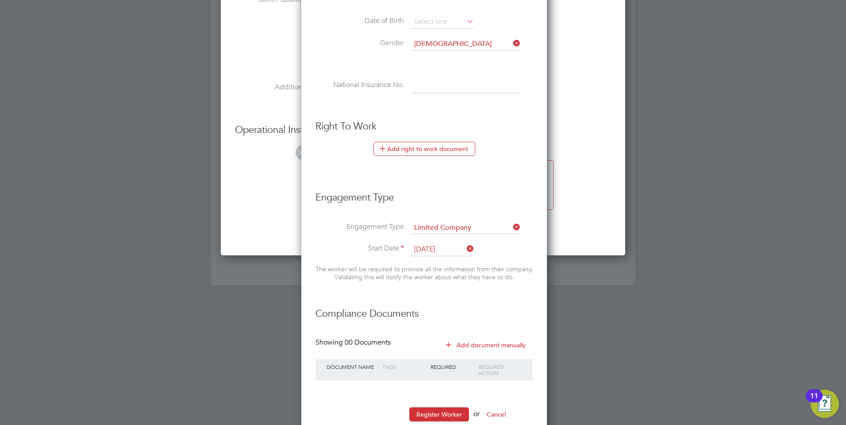
scroll to position [1041, 0]
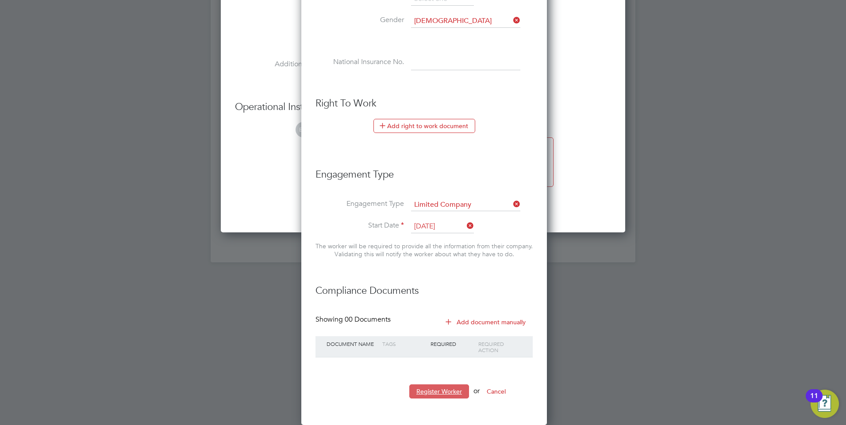
click at [439, 385] on button "Register Worker" at bounding box center [439, 392] width 60 height 14
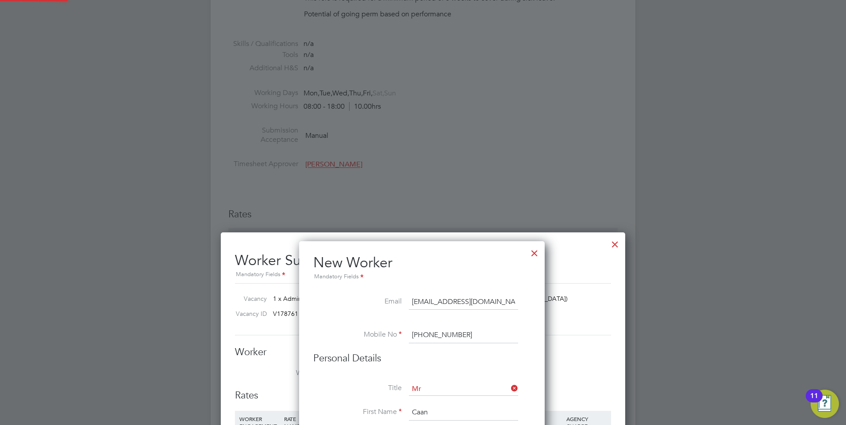
scroll to position [0, 0]
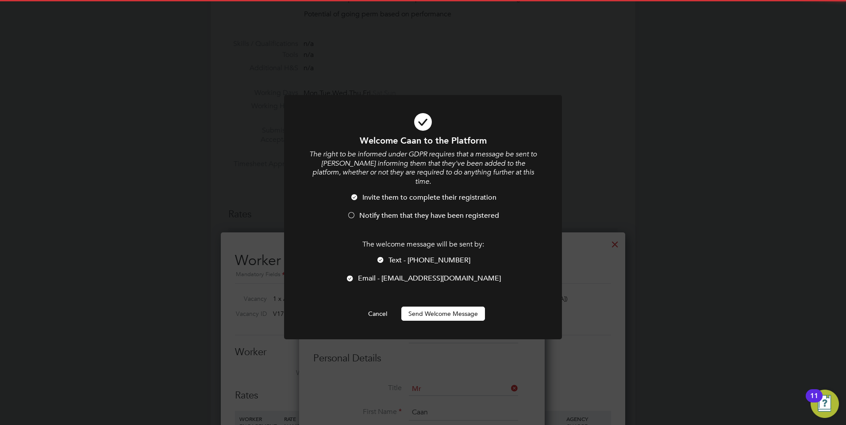
click at [382, 245] on div "The welcome message will be sent by: Text - [PHONE_NUMBER] Email - [EMAIL_ADDRE…" at bounding box center [423, 266] width 230 height 52
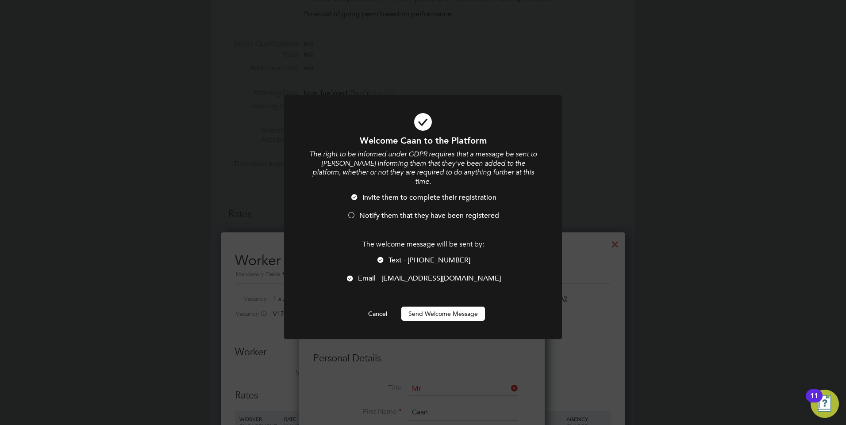
click at [388, 256] on li "Text - [PHONE_NUMBER]" at bounding box center [423, 265] width 230 height 18
click at [362, 211] on span "Notify them that they have been registered" at bounding box center [429, 215] width 140 height 9
click at [441, 308] on button "Send Welcome Message" at bounding box center [443, 314] width 84 height 14
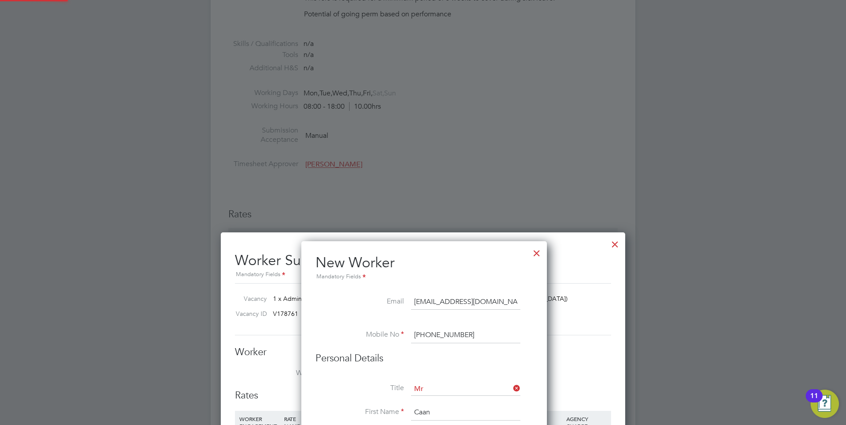
type input "[PERSON_NAME] ([PERSON_NAME])"
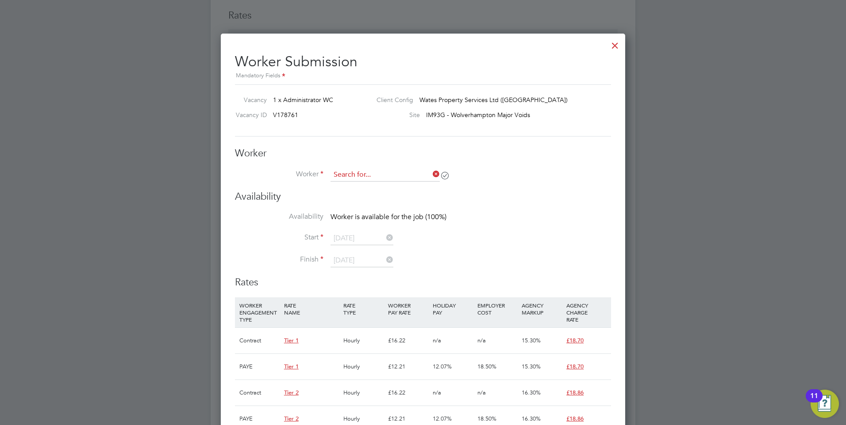
click at [360, 170] on input at bounding box center [384, 175] width 109 height 13
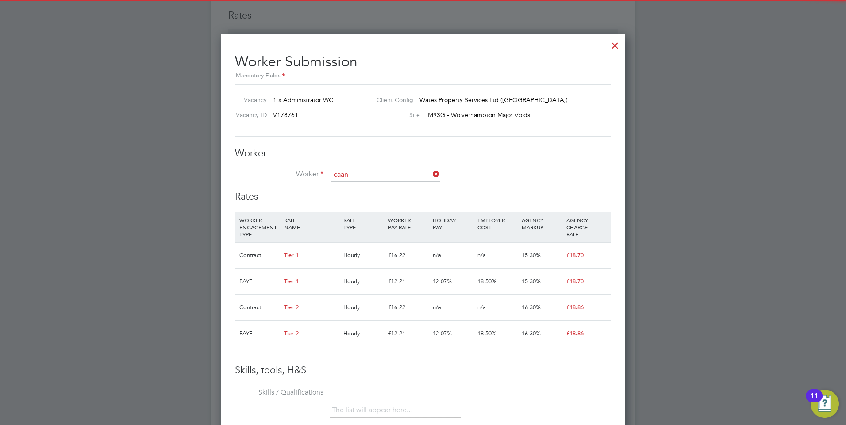
click at [360, 184] on li "[PERSON_NAME] ([PERSON_NAME])" at bounding box center [394, 188] width 129 height 12
type input "[PERSON_NAME] ([PERSON_NAME])"
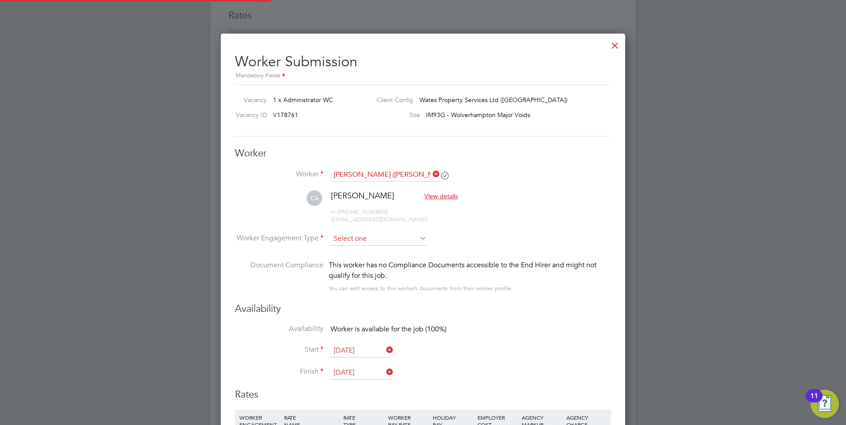
click at [355, 233] on input at bounding box center [378, 239] width 96 height 13
click at [353, 248] on li "Contract" at bounding box center [378, 251] width 97 height 11
type input "Contract"
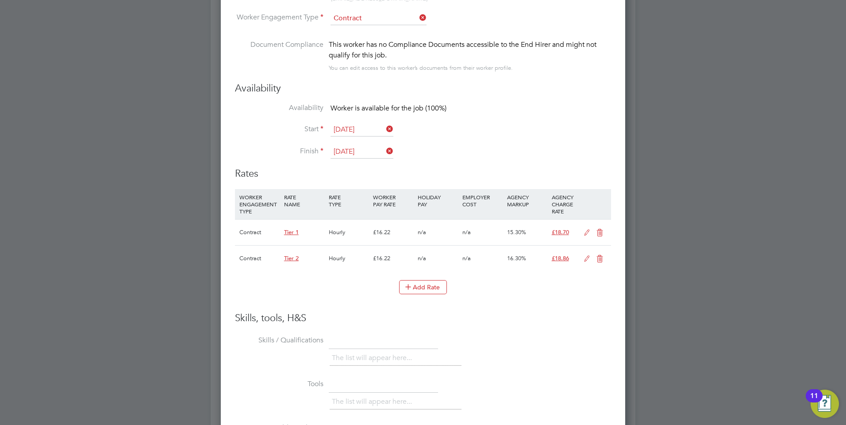
click at [598, 230] on icon at bounding box center [599, 233] width 11 height 7
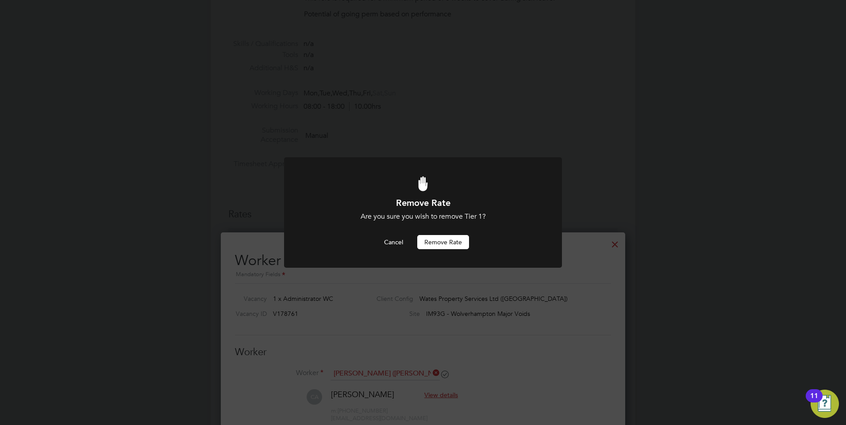
click at [451, 247] on button "Remove rate" at bounding box center [443, 242] width 52 height 14
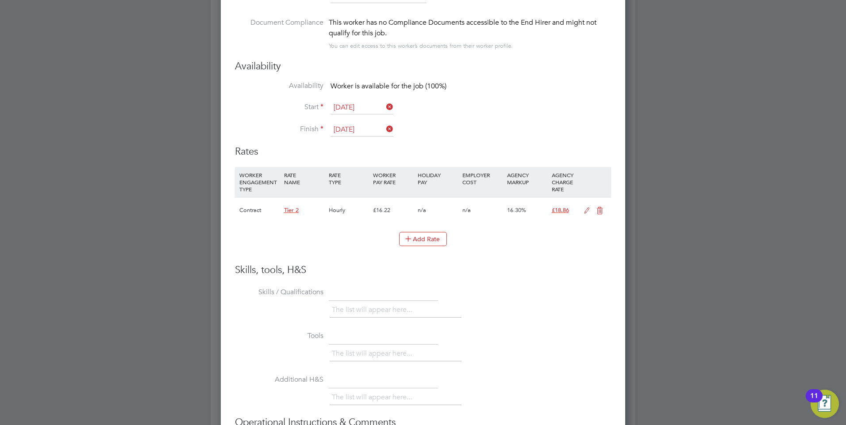
click at [587, 207] on icon at bounding box center [586, 210] width 11 height 7
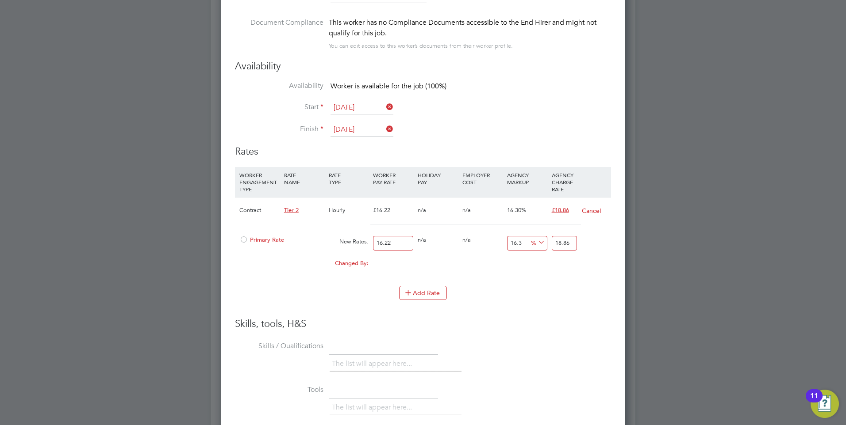
click at [270, 234] on div "Primary Rate" at bounding box center [281, 240] width 89 height 17
click at [263, 241] on span "Primary Rate" at bounding box center [261, 240] width 45 height 8
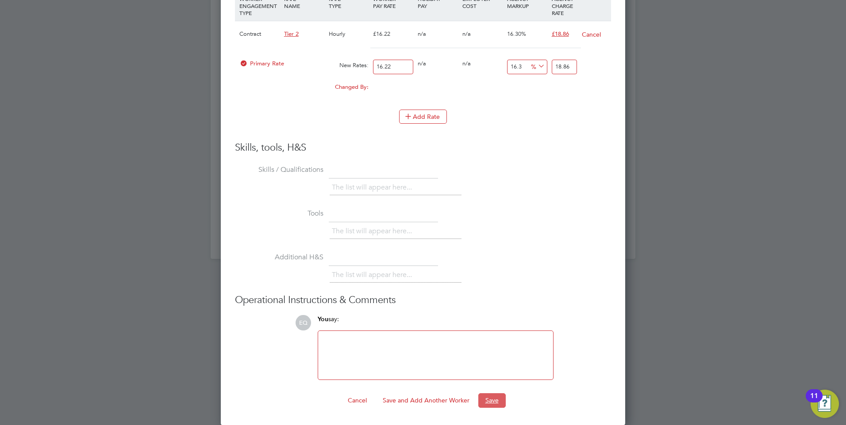
click at [492, 399] on button "Save" at bounding box center [491, 401] width 27 height 14
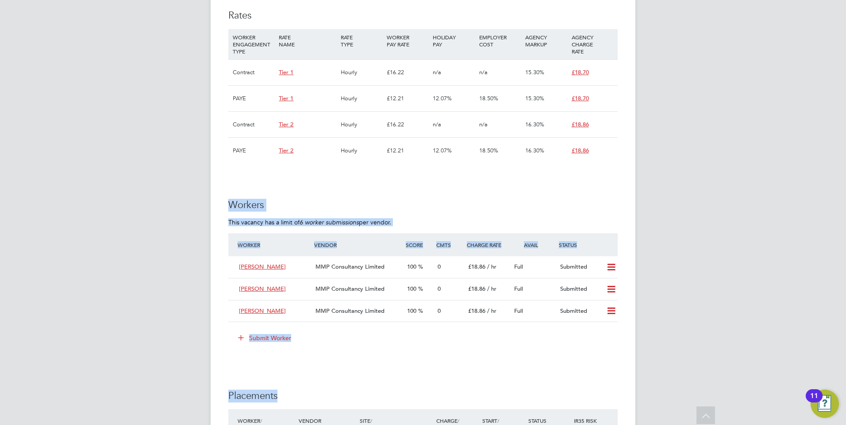
drag, startPoint x: 352, startPoint y: 363, endPoint x: 229, endPoint y: 197, distance: 207.3
click at [229, 197] on div "IR35 Determination IR35 Status Disabled for this client. This feature can be en…" at bounding box center [422, 123] width 389 height 1120
drag, startPoint x: 229, startPoint y: 197, endPoint x: 408, endPoint y: 196, distance: 179.6
click at [311, 199] on h3 "Workers" at bounding box center [422, 205] width 389 height 13
click at [378, 330] on li "Worker Vendor Score Cmts Charge Rate Avail Status [PERSON_NAME] MMP Consultancy…" at bounding box center [422, 283] width 389 height 98
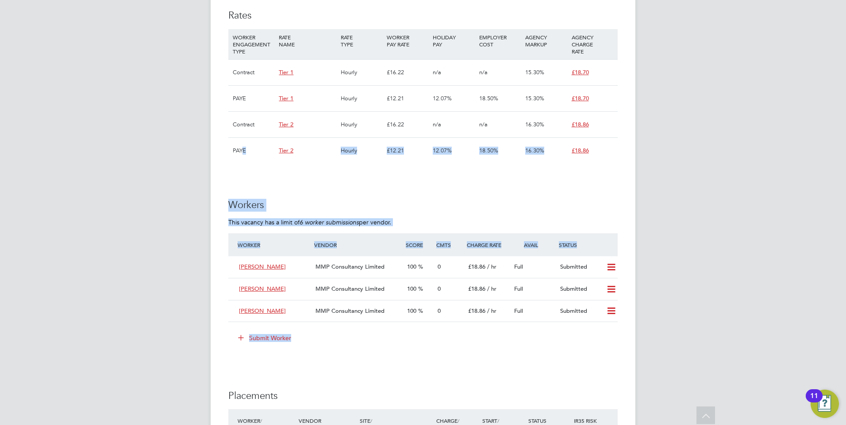
drag, startPoint x: 416, startPoint y: 349, endPoint x: 245, endPoint y: 158, distance: 256.6
click at [245, 158] on div "IR35 Determination IR35 Status Disabled for this client. This feature can be en…" at bounding box center [422, 123] width 389 height 1120
drag, startPoint x: 245, startPoint y: 158, endPoint x: 395, endPoint y: 218, distance: 161.1
click at [395, 218] on ng-form "Workers This vacancy has a limit of 6 worker submissions per vendor. Worker Ven…" at bounding box center [422, 277] width 389 height 156
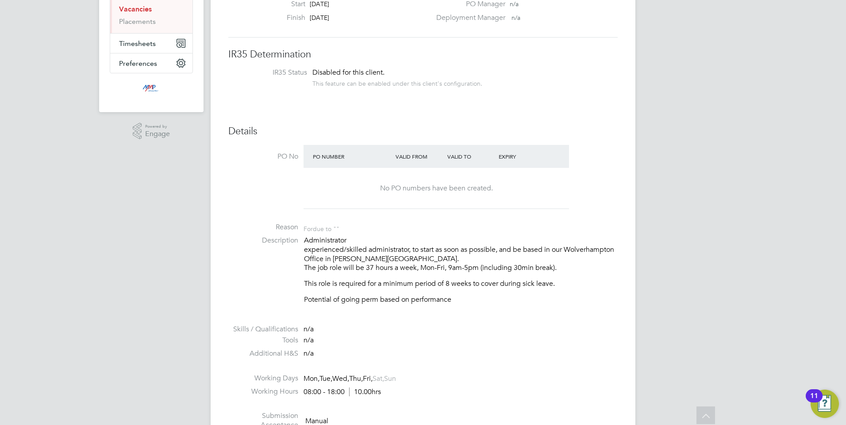
scroll to position [50, 0]
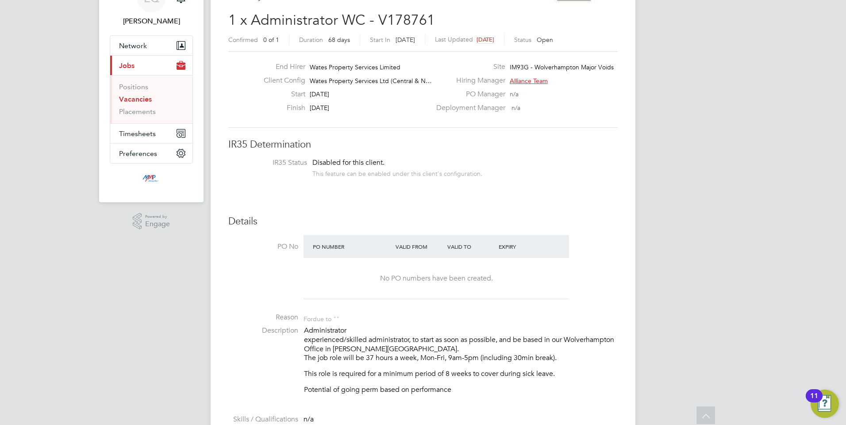
click at [124, 94] on li "Positions" at bounding box center [152, 89] width 66 height 12
click at [127, 95] on li "Positions" at bounding box center [152, 89] width 66 height 12
click at [127, 97] on link "Vacancies" at bounding box center [135, 99] width 33 height 8
